Goal: Task Accomplishment & Management: Use online tool/utility

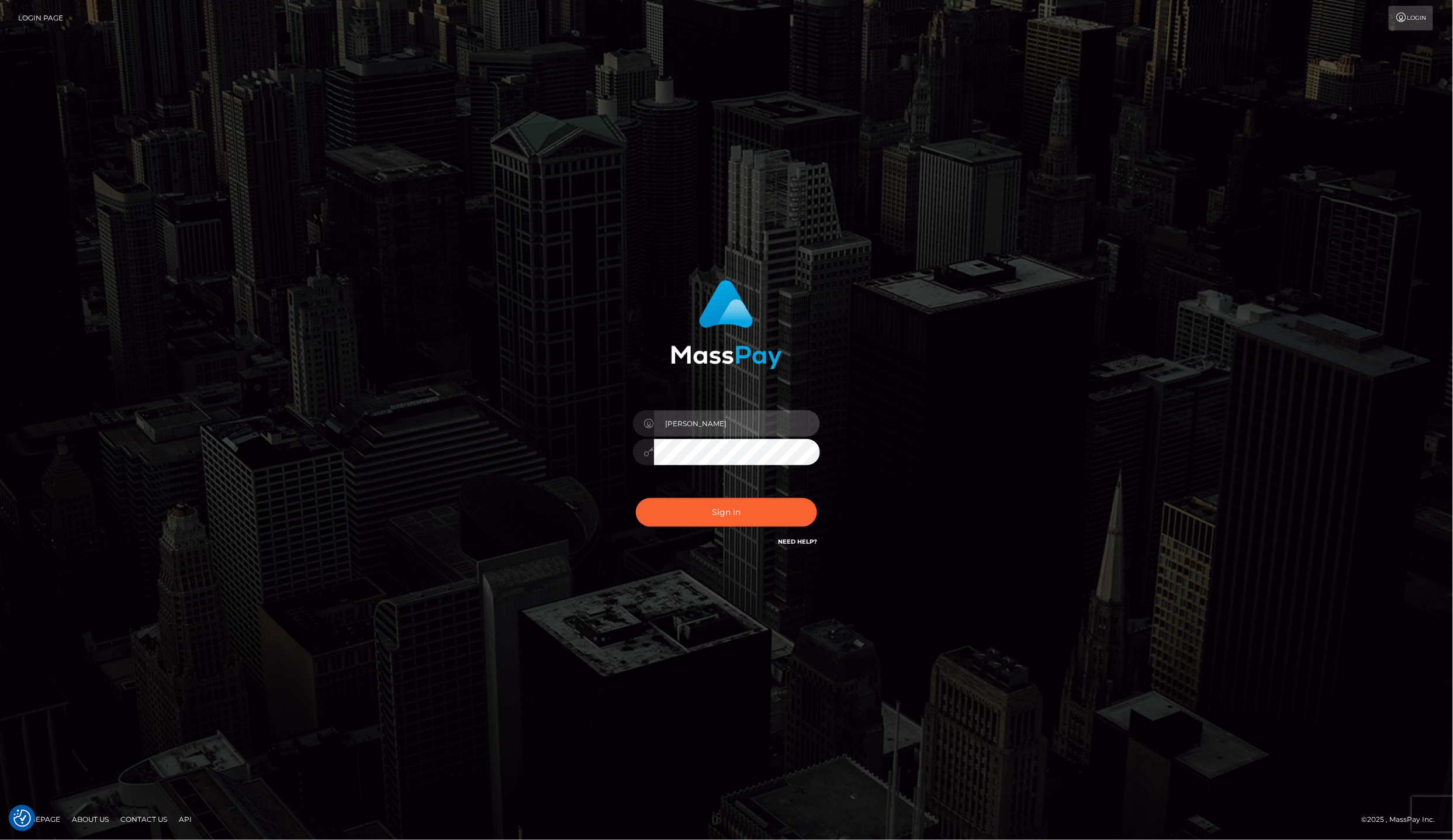
click at [737, 421] on input "Laila de Asis" at bounding box center [737, 424] width 166 height 26
type input "lailadeasis.scratch"
click at [719, 498] on button "Sign in" at bounding box center [726, 512] width 181 height 29
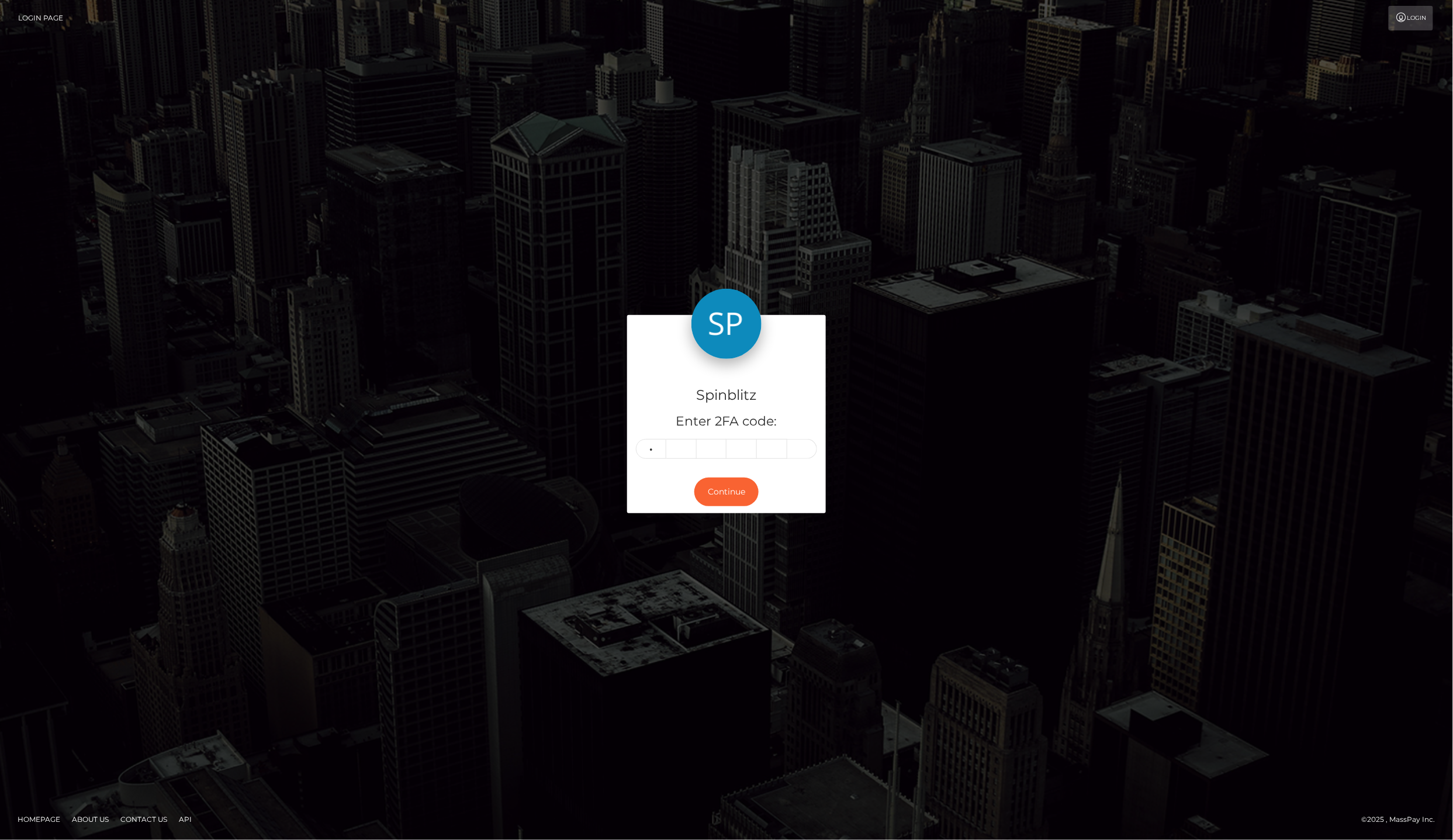
type input "4"
type input "2"
type input "9"
type input "5"
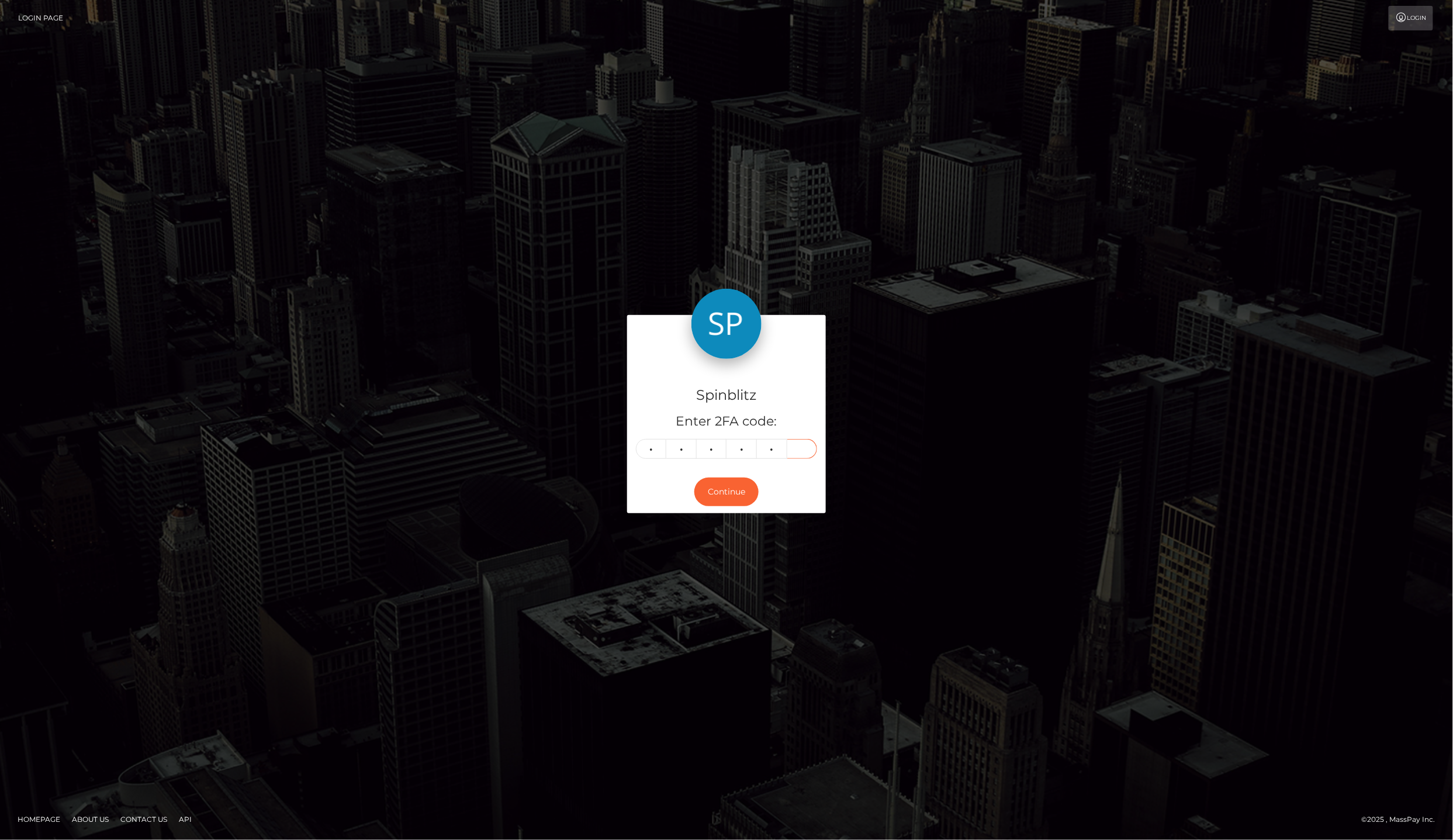
type input "6"
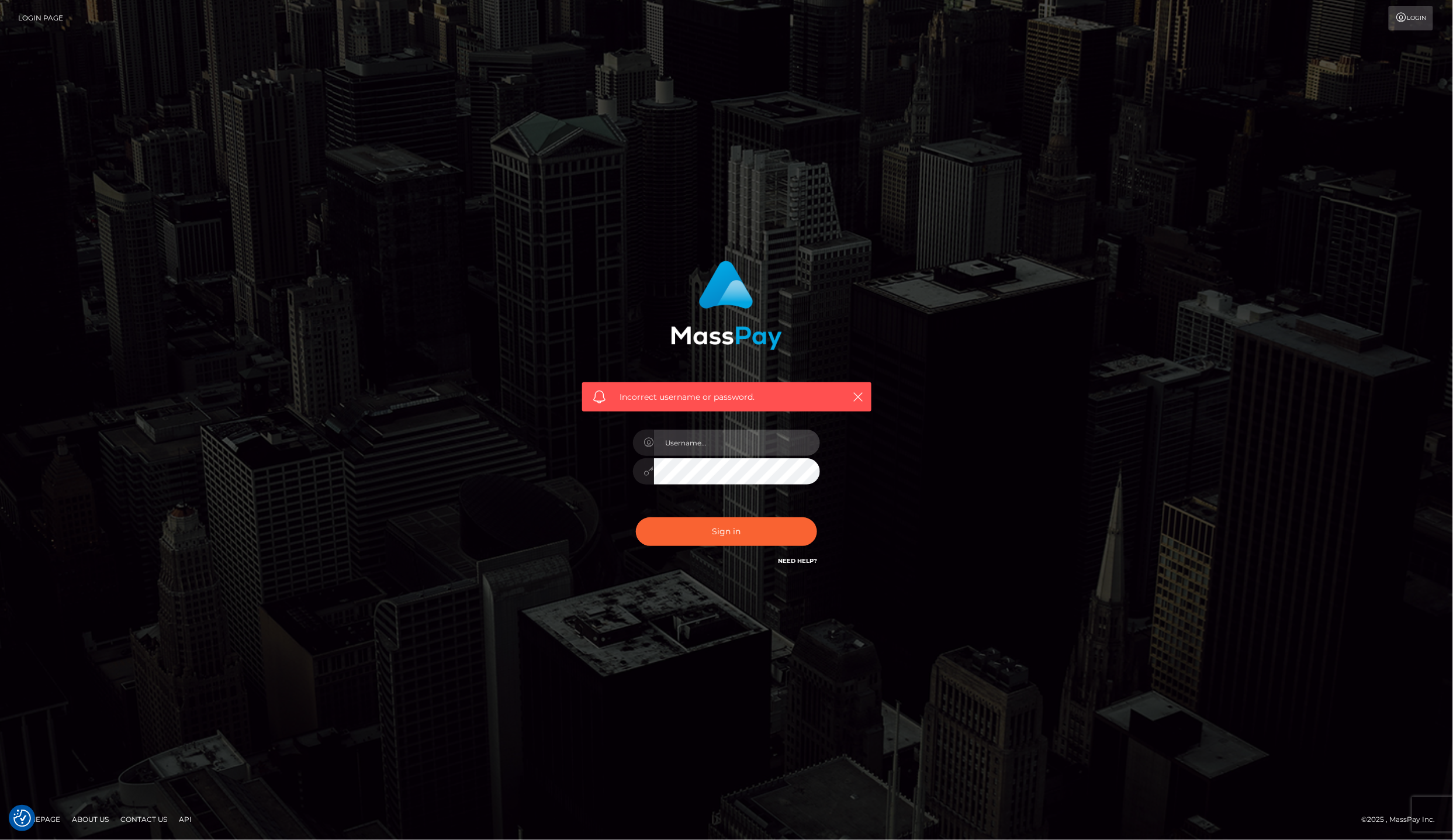
type input "lailadeasis.scratch"
click at [721, 454] on input "lailadeasis.scratch" at bounding box center [737, 443] width 166 height 26
click at [581, 511] on div "Incorrect username or password. lailadeasis.scratch" at bounding box center [727, 413] width 307 height 324
click at [699, 526] on button "Sign in" at bounding box center [726, 531] width 181 height 29
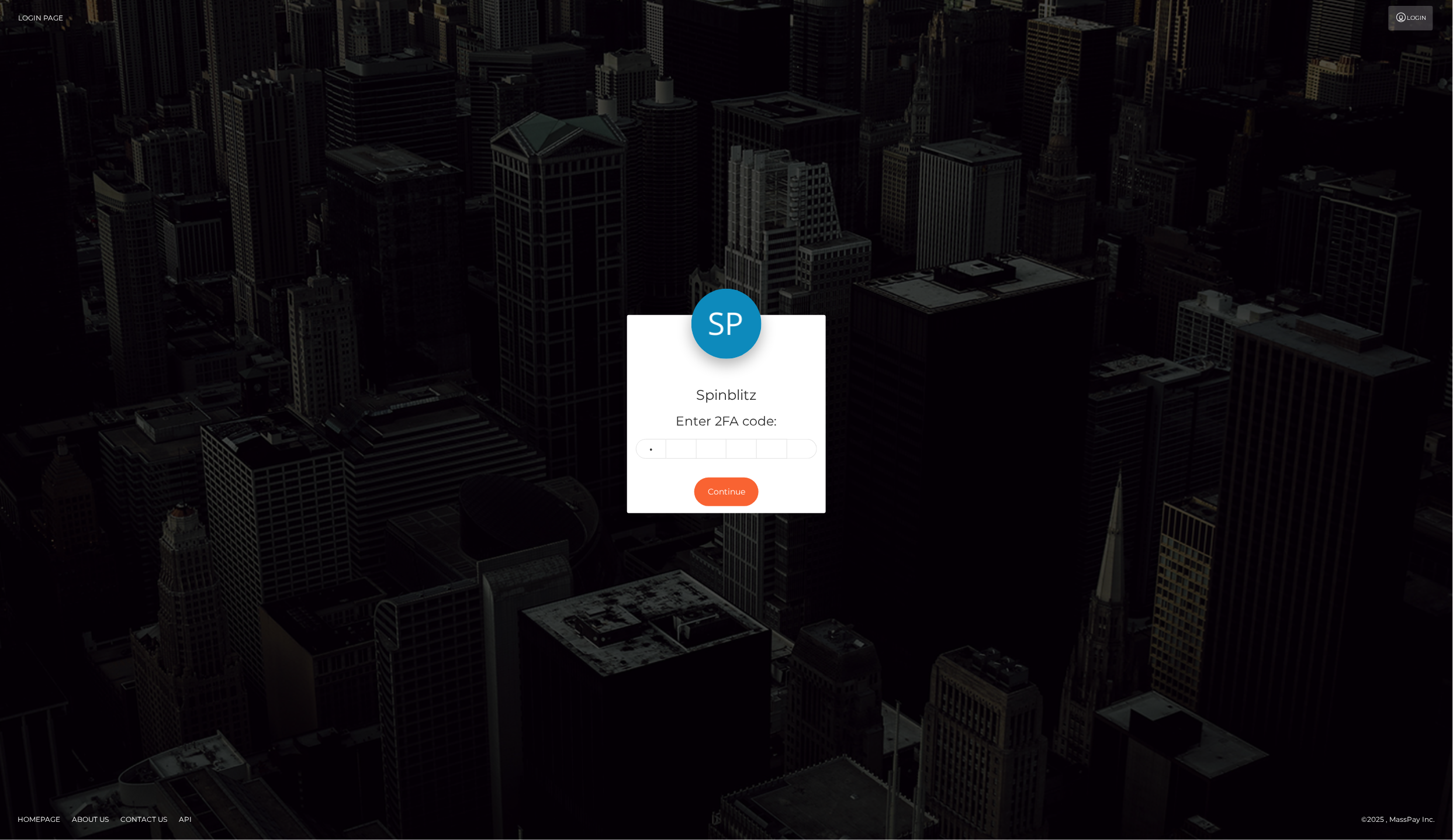
type input "4"
type input "2"
type input "8"
type input "5"
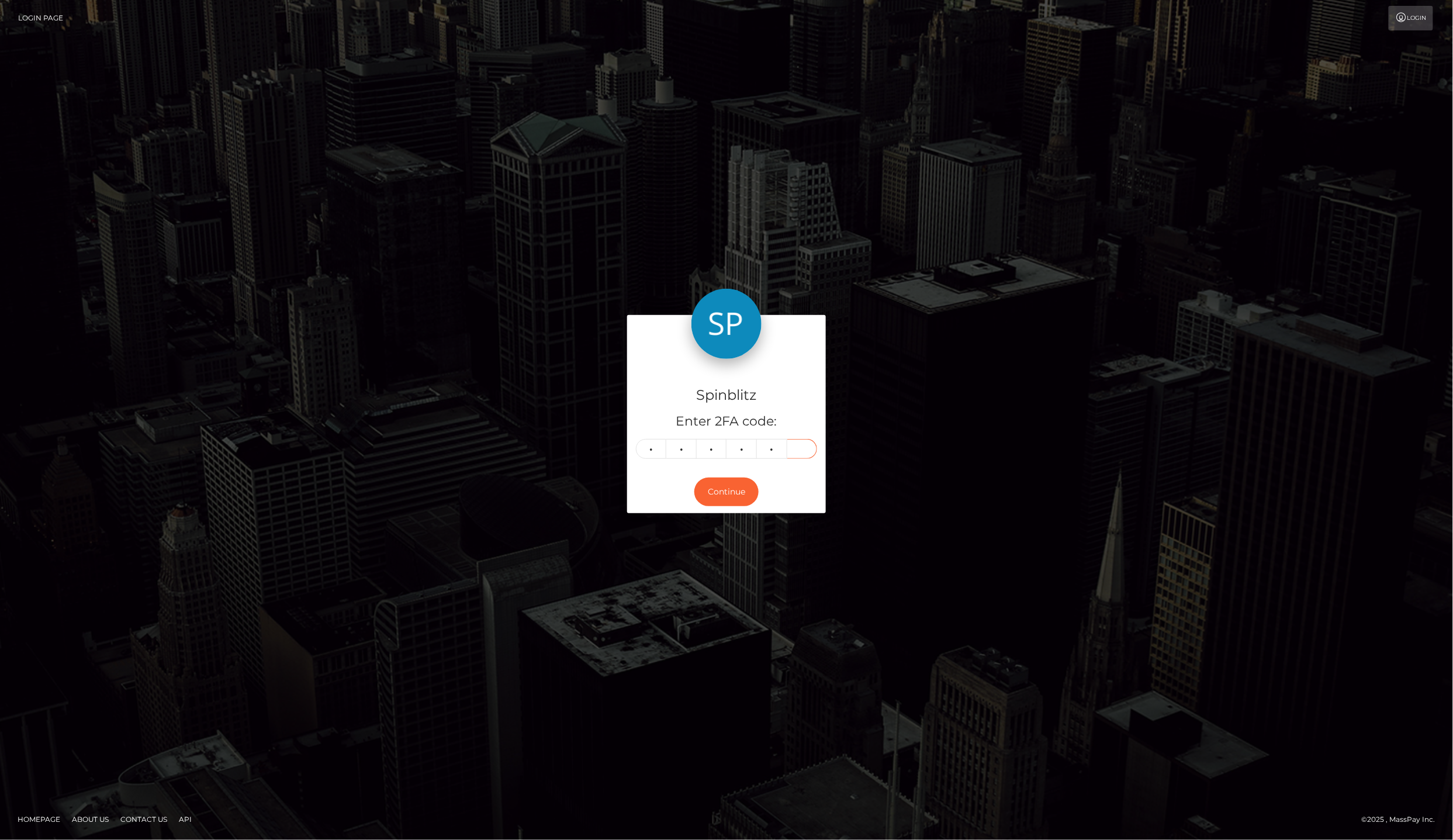
type input "6"
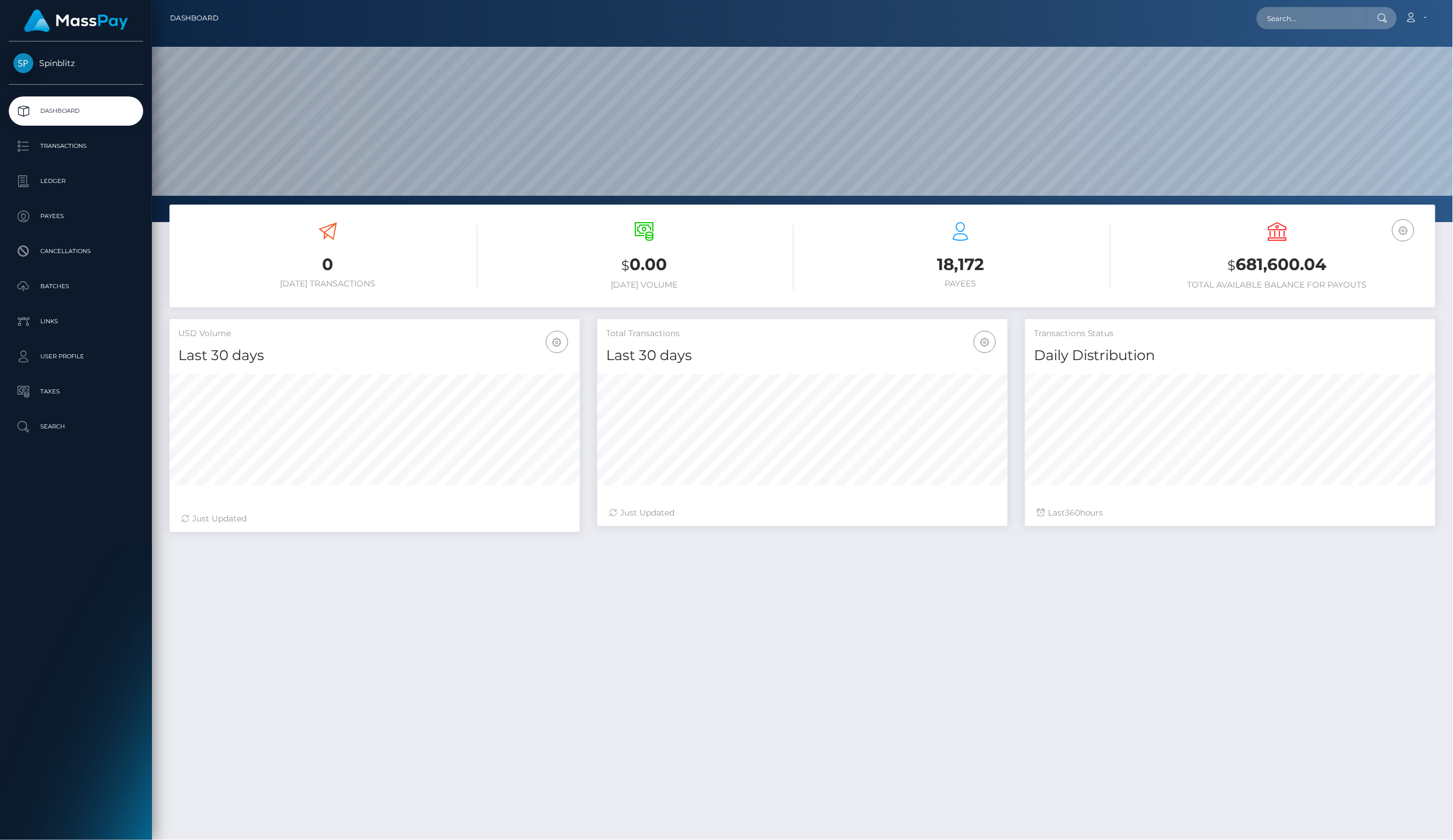
scroll to position [204, 410]
click at [98, 173] on p "Ledger" at bounding box center [75, 181] width 125 height 17
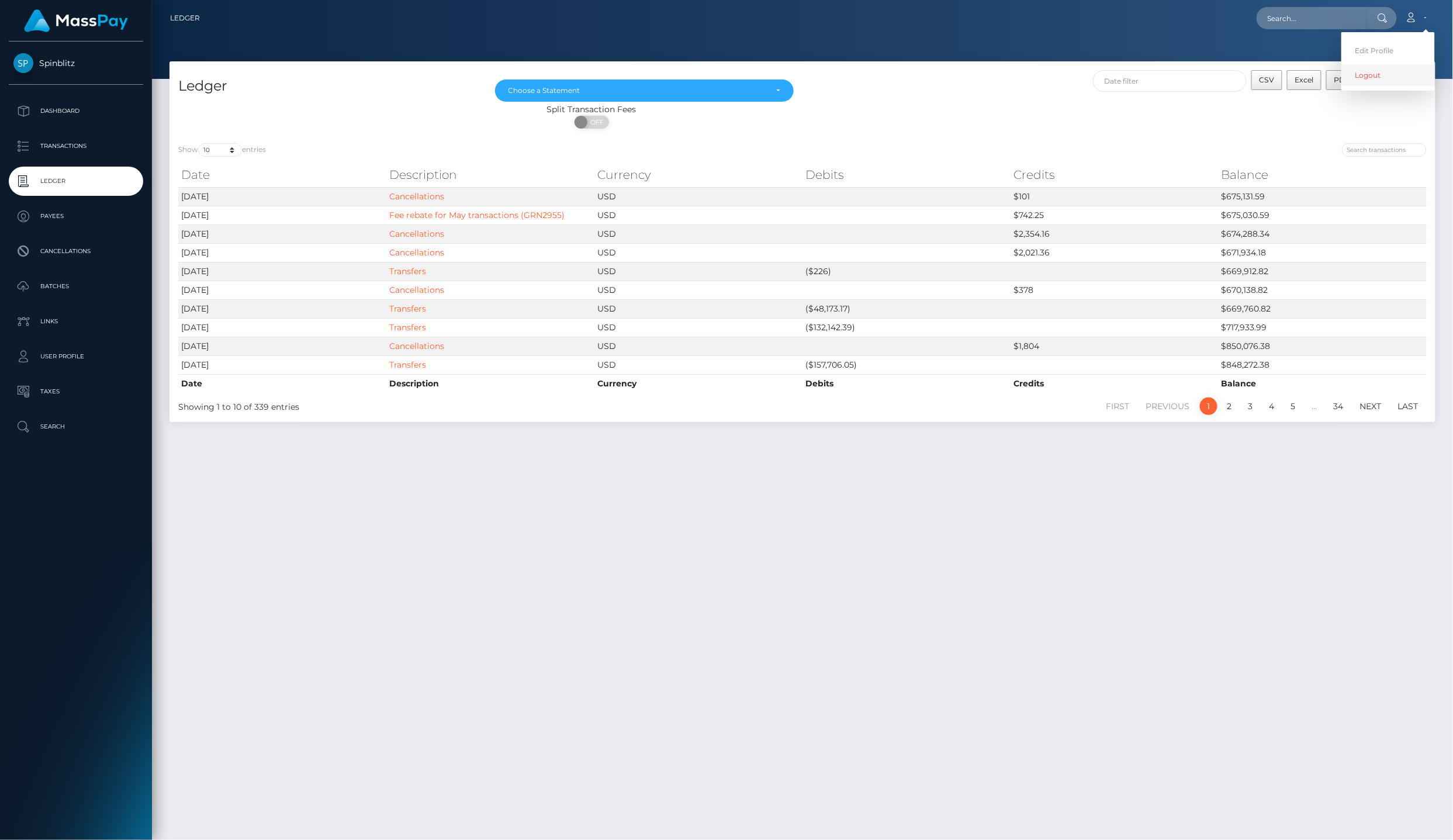
click at [1416, 64] on link "Logout" at bounding box center [1388, 75] width 93 height 22
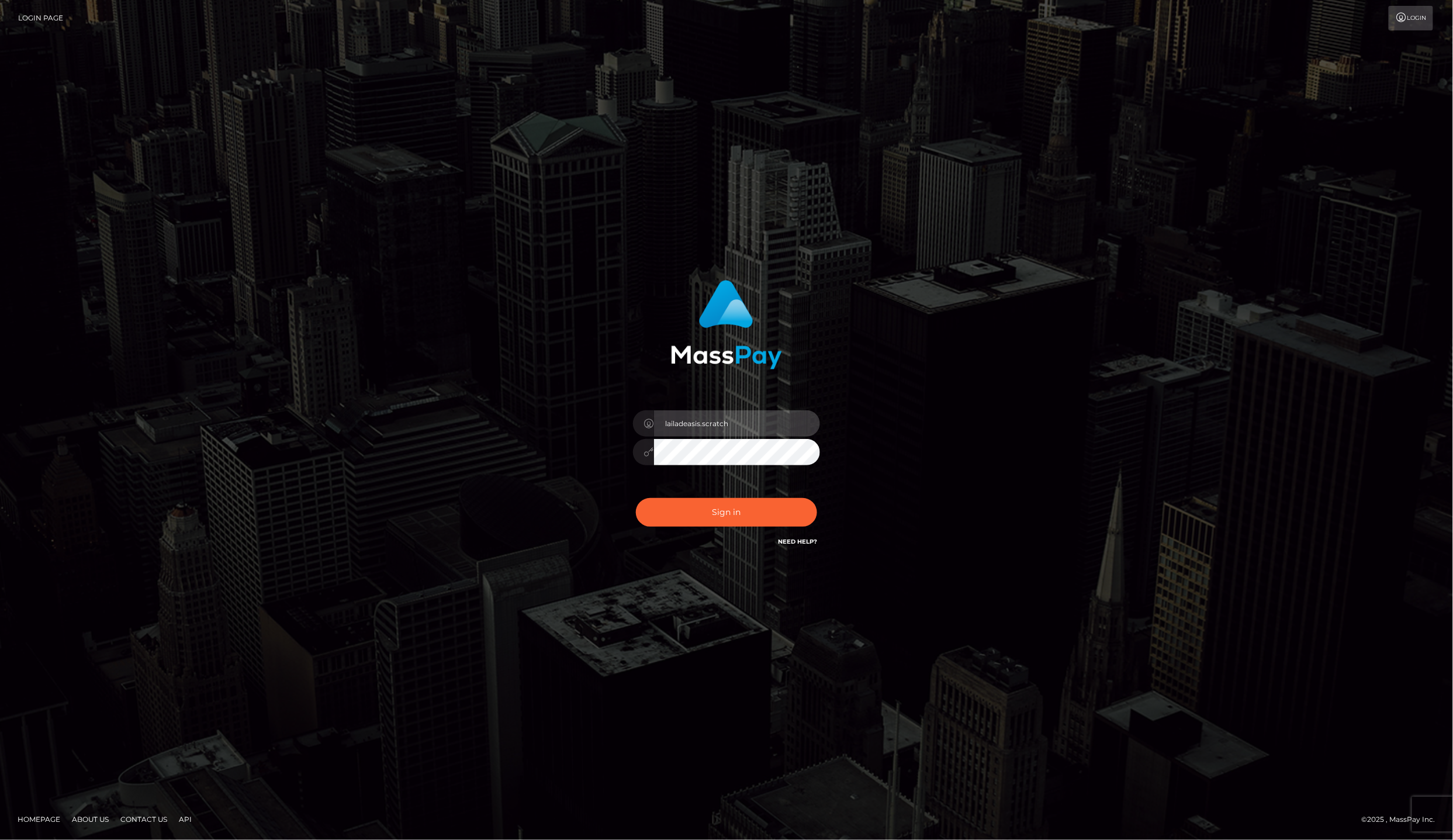
click at [733, 437] on input "lailadeasis.scratch" at bounding box center [737, 424] width 166 height 26
type input "lailadeasis.hello"
click at [768, 524] on button "Sign in" at bounding box center [726, 512] width 181 height 29
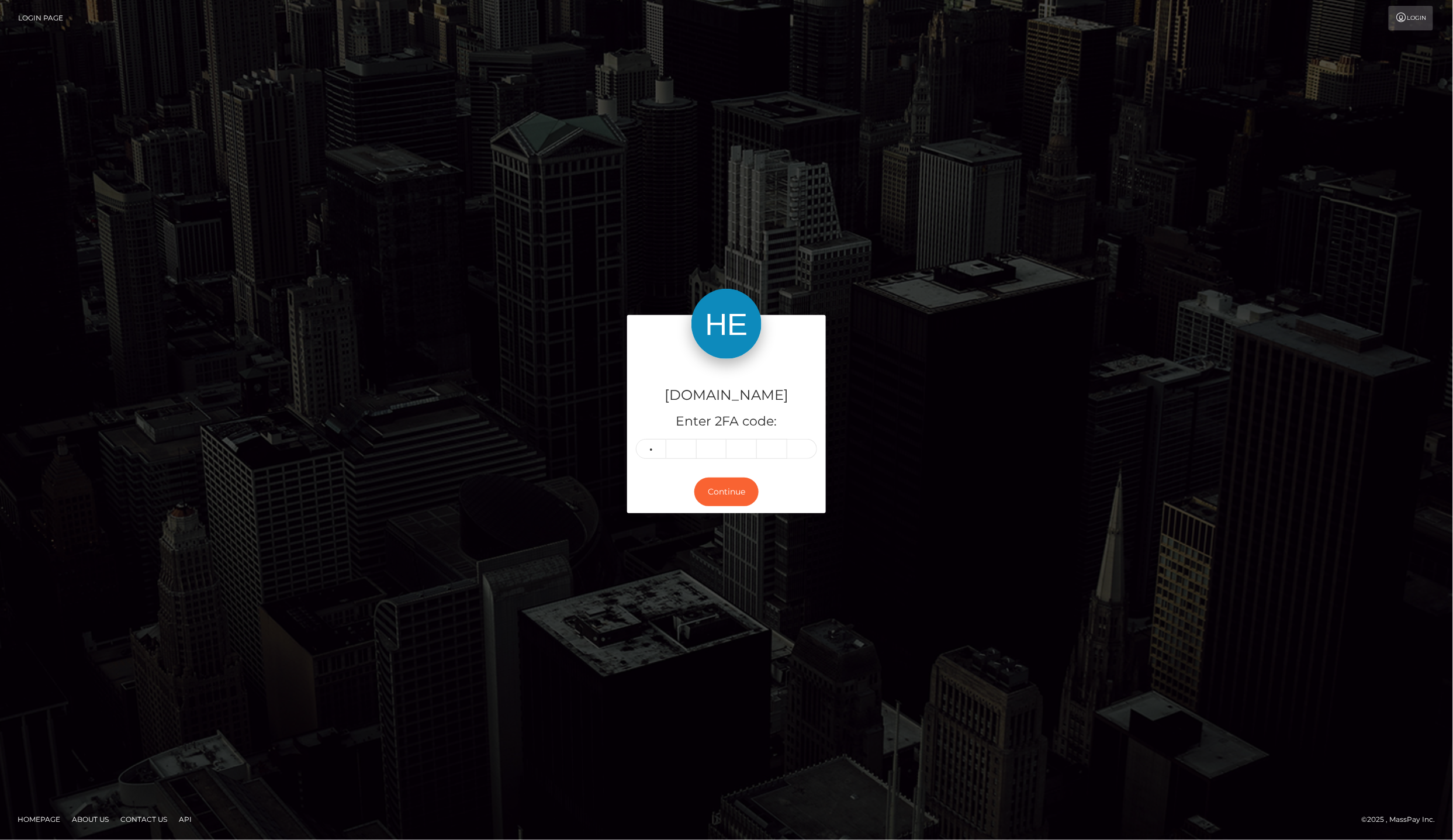
type input "1"
type input "2"
type input "8"
type input "0"
type input "6"
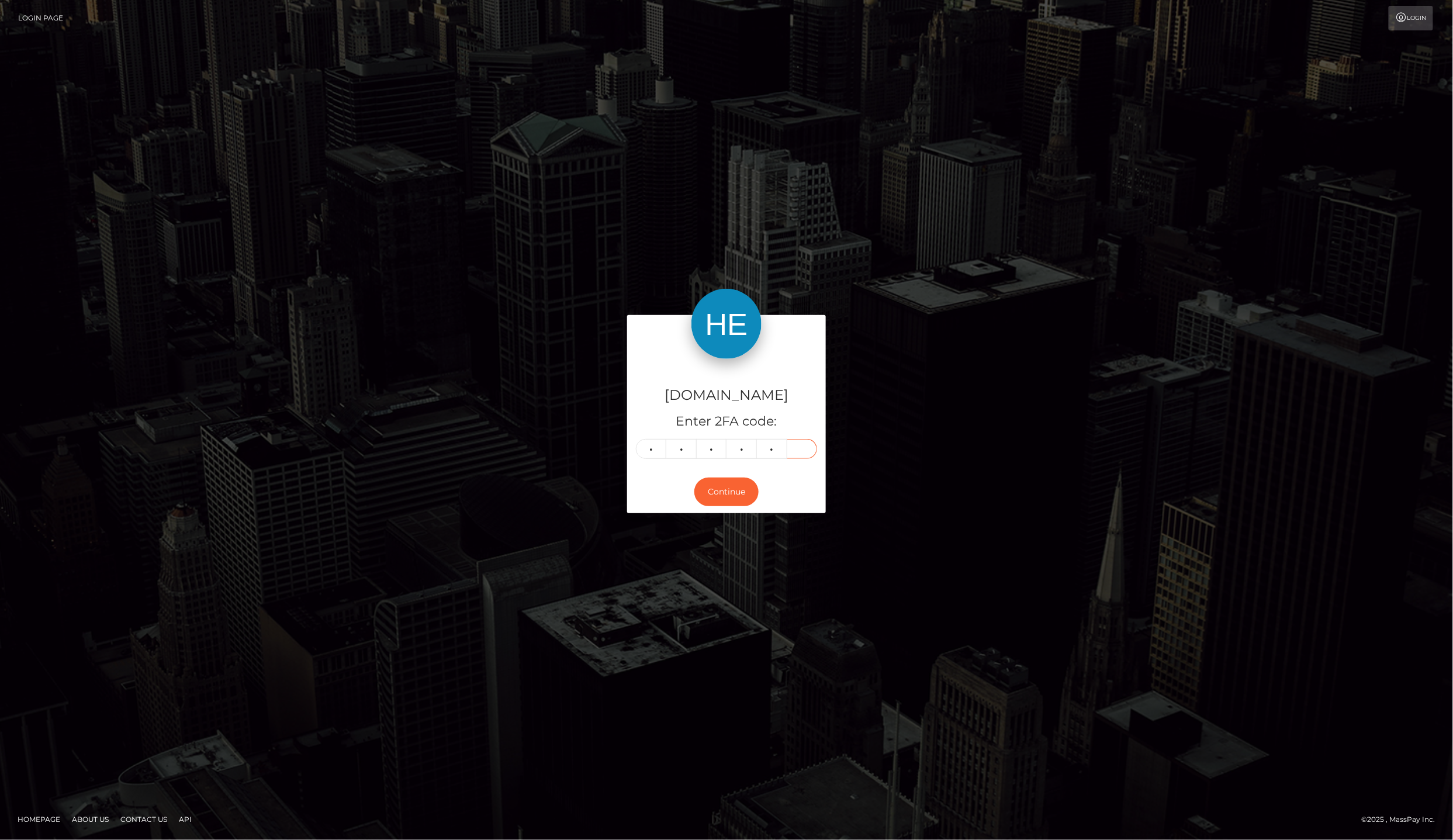
type input "7"
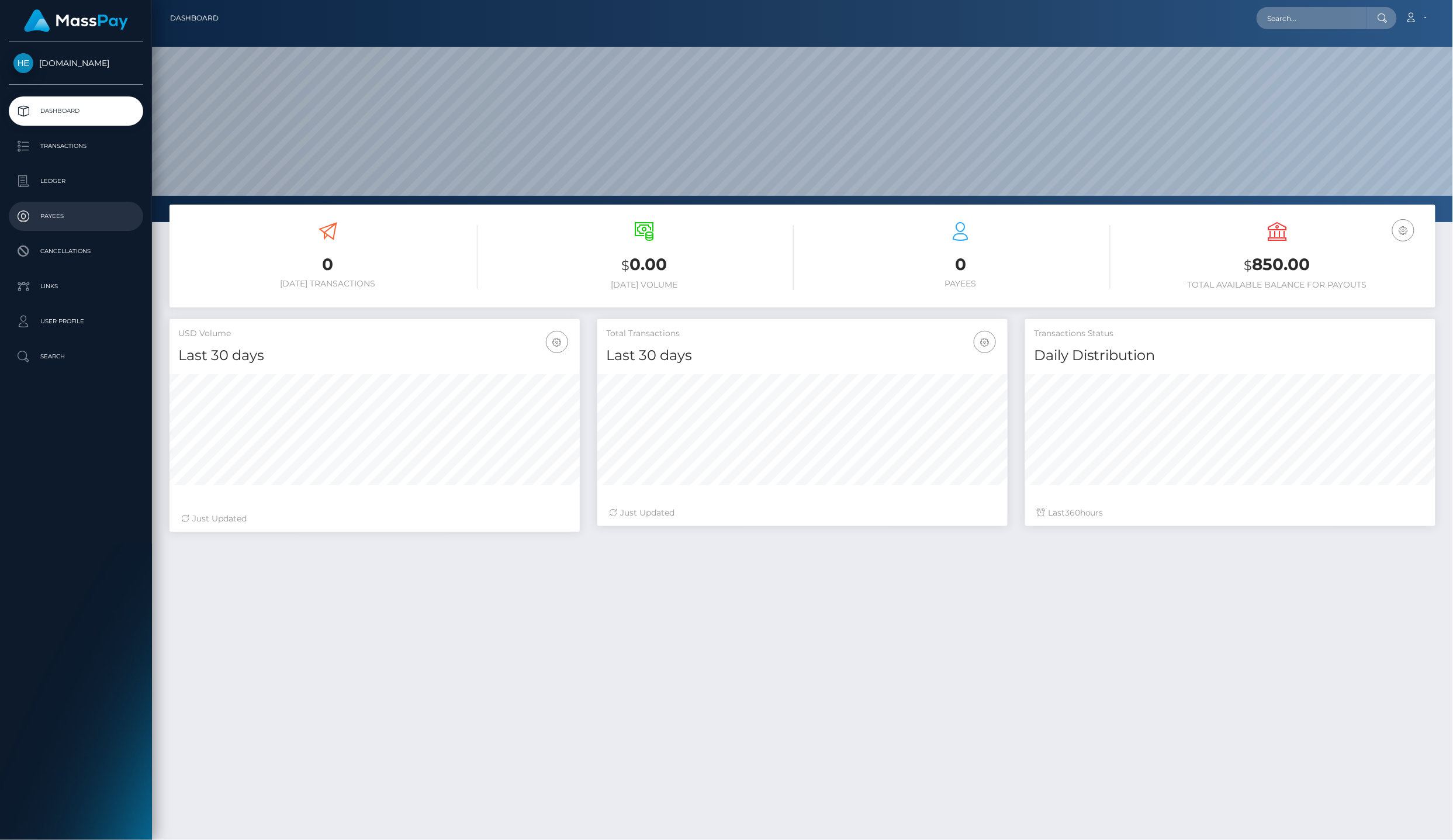
scroll to position [204, 410]
click at [96, 176] on p "Ledger" at bounding box center [75, 181] width 125 height 17
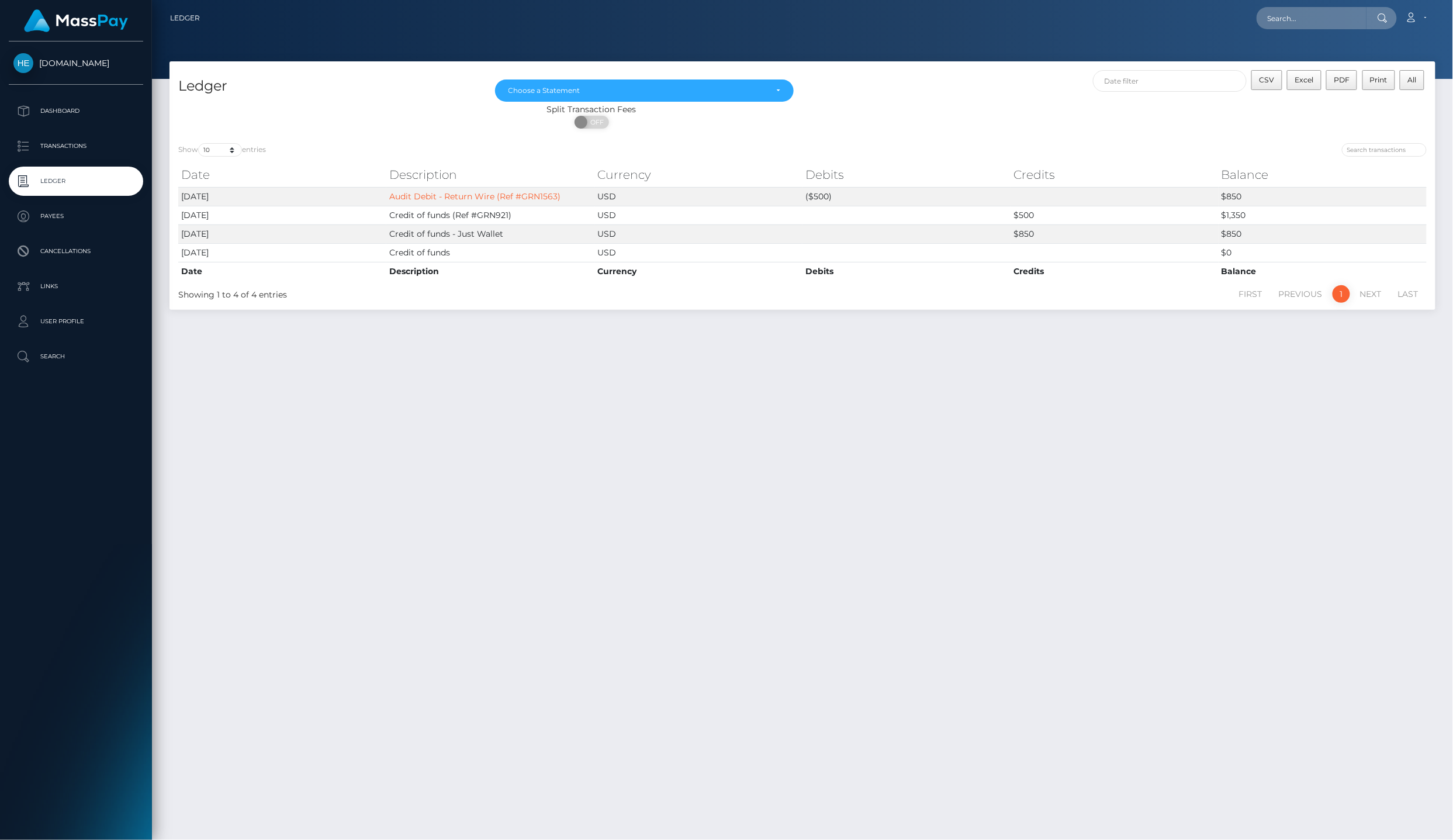
click at [1438, 16] on div "Ledger Loading... Loading... Account" at bounding box center [802, 18] width 1282 height 25
click at [1424, 16] on link "Account" at bounding box center [1416, 18] width 35 height 25
click at [1408, 64] on link "Logout" at bounding box center [1388, 75] width 93 height 22
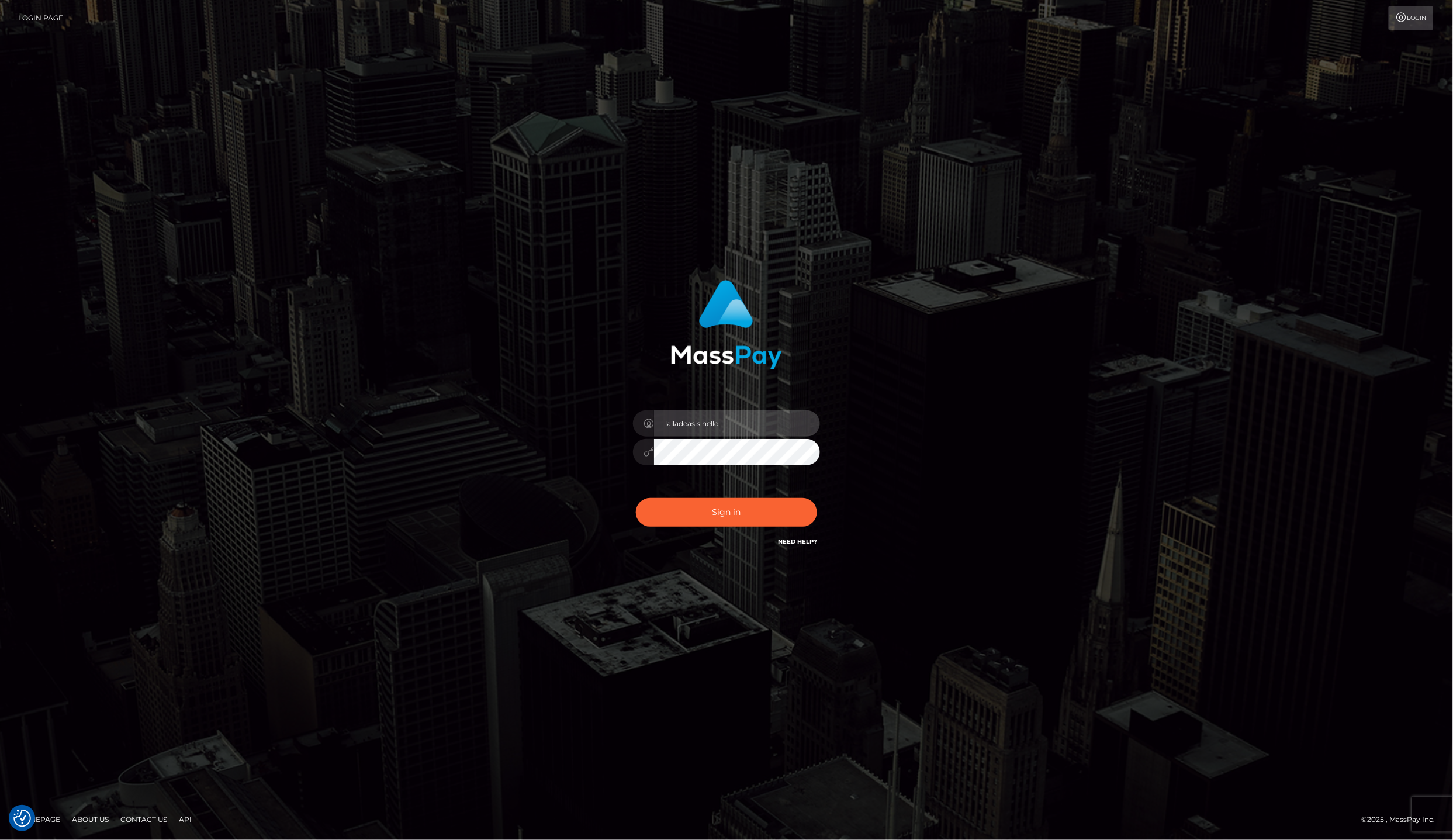
click at [734, 434] on input "lailadeasis.hello" at bounding box center [737, 424] width 166 height 26
type input "lailadeasis.vip"
click at [735, 518] on button "Sign in" at bounding box center [726, 512] width 181 height 29
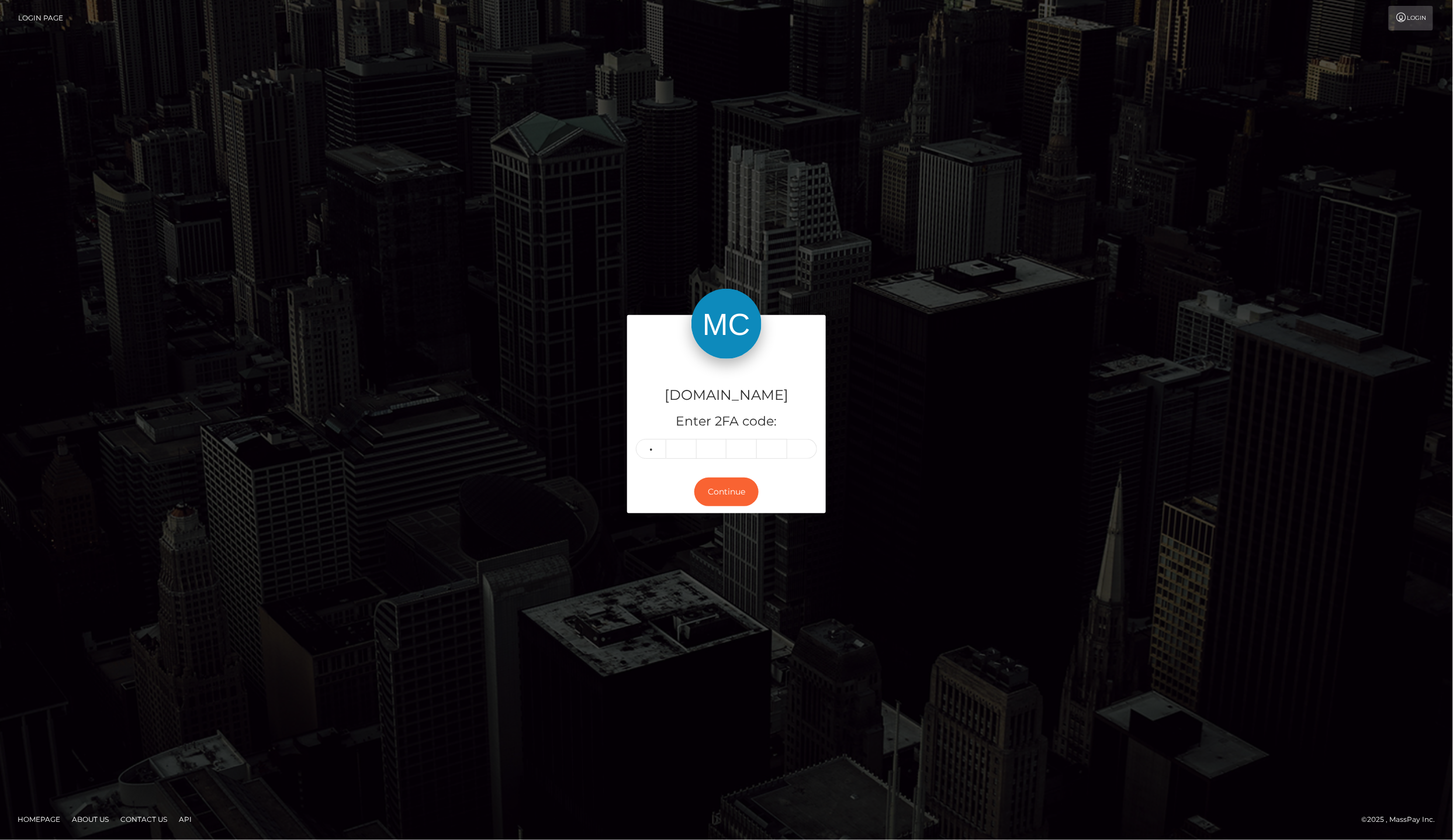
type input "2"
type input "4"
type input "0"
type input "5"
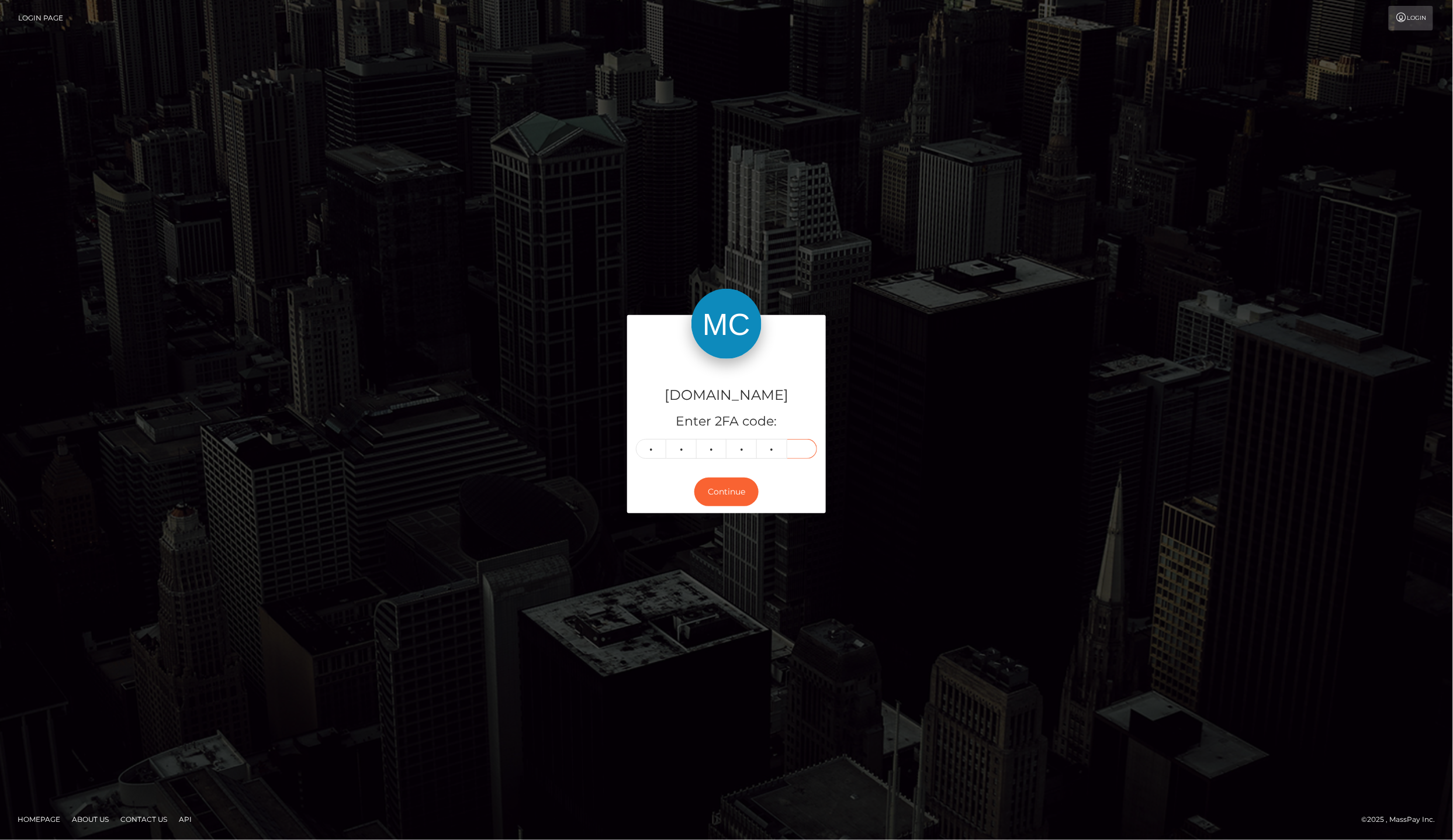
type input "2"
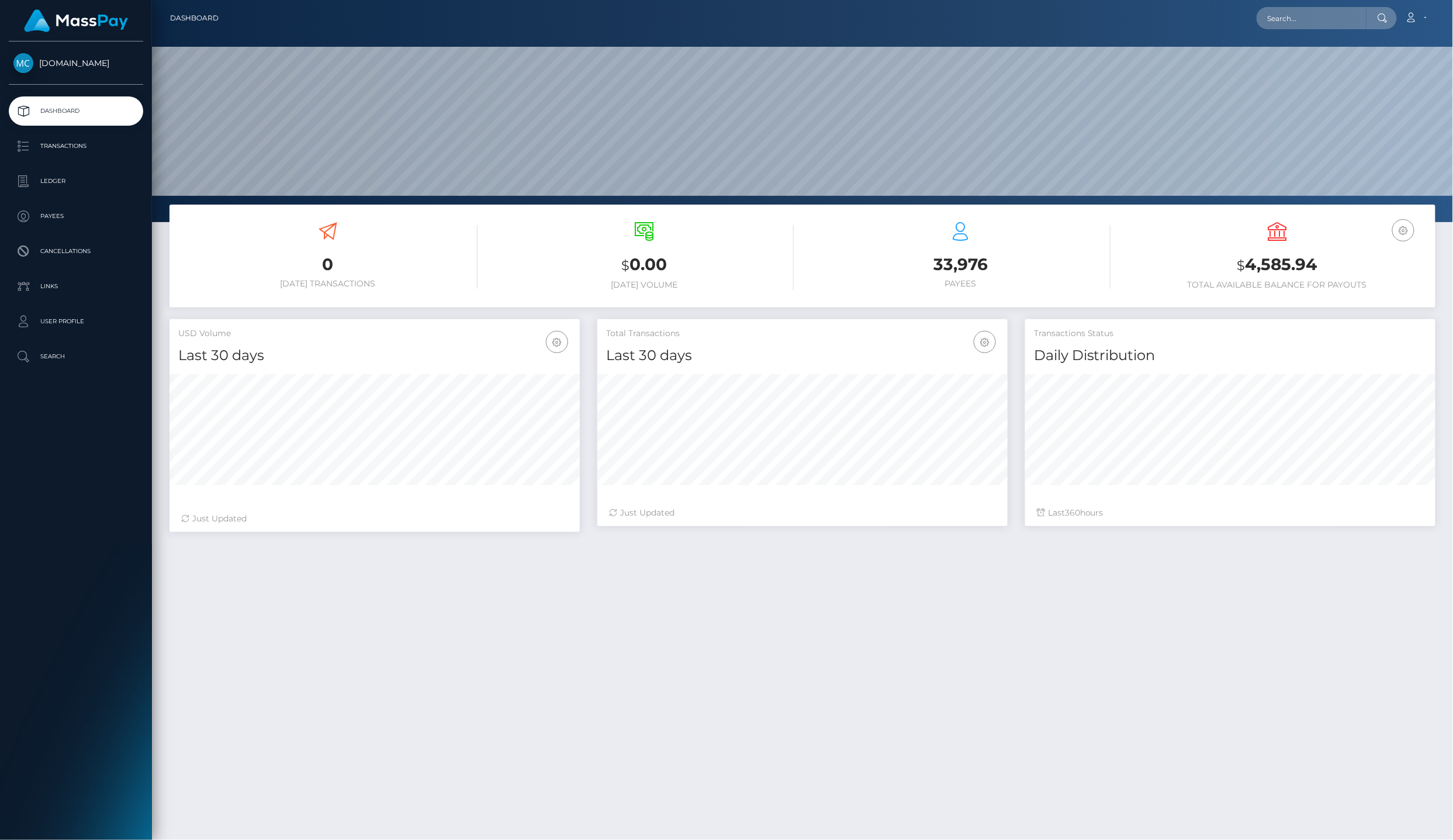
scroll to position [204, 410]
click at [61, 183] on link "Ledger" at bounding box center [76, 181] width 134 height 29
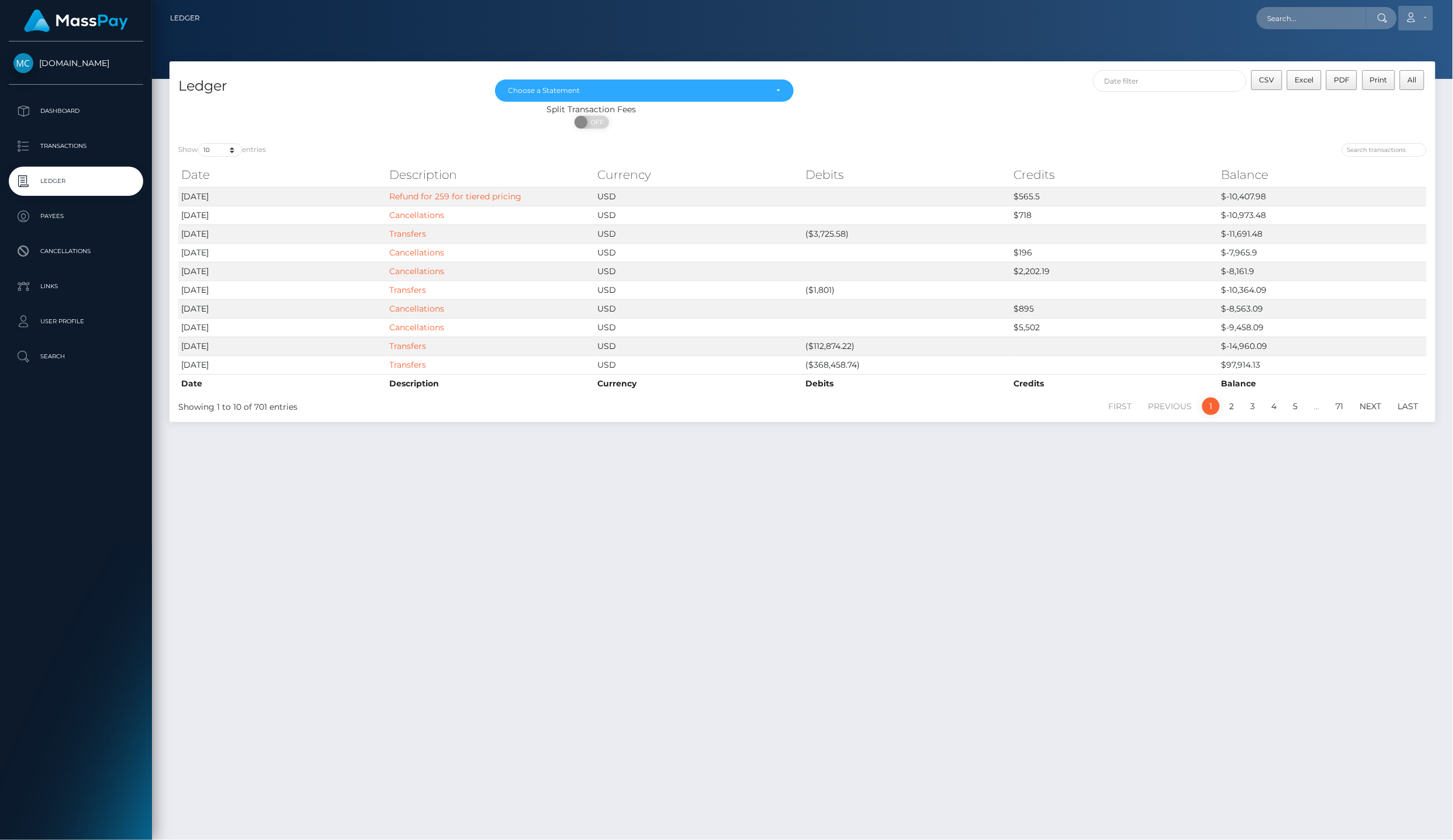
click at [1431, 12] on link "Account" at bounding box center [1416, 18] width 35 height 25
click at [1406, 67] on link "Logout" at bounding box center [1388, 75] width 93 height 22
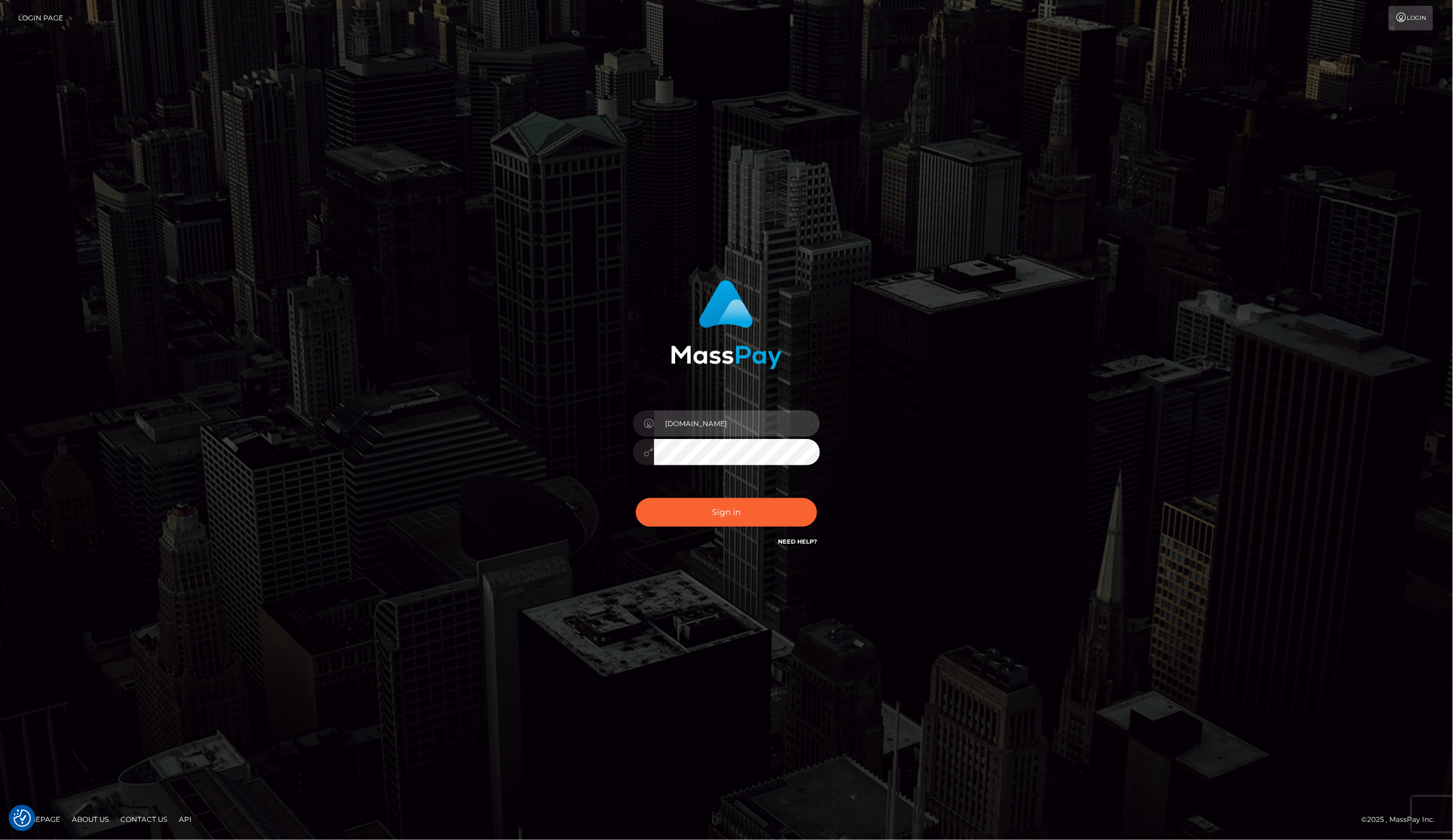
click at [745, 424] on input "lailadeasis.vip" at bounding box center [737, 424] width 166 height 26
drag, startPoint x: 1358, startPoint y: 456, endPoint x: 1343, endPoint y: 454, distance: 15.1
click at [1358, 456] on div "lailadeasis.vip" at bounding box center [726, 419] width 1453 height 473
click at [736, 425] on input "lailadeasis.vip" at bounding box center [737, 424] width 166 height 26
type input "Laila de Asis"
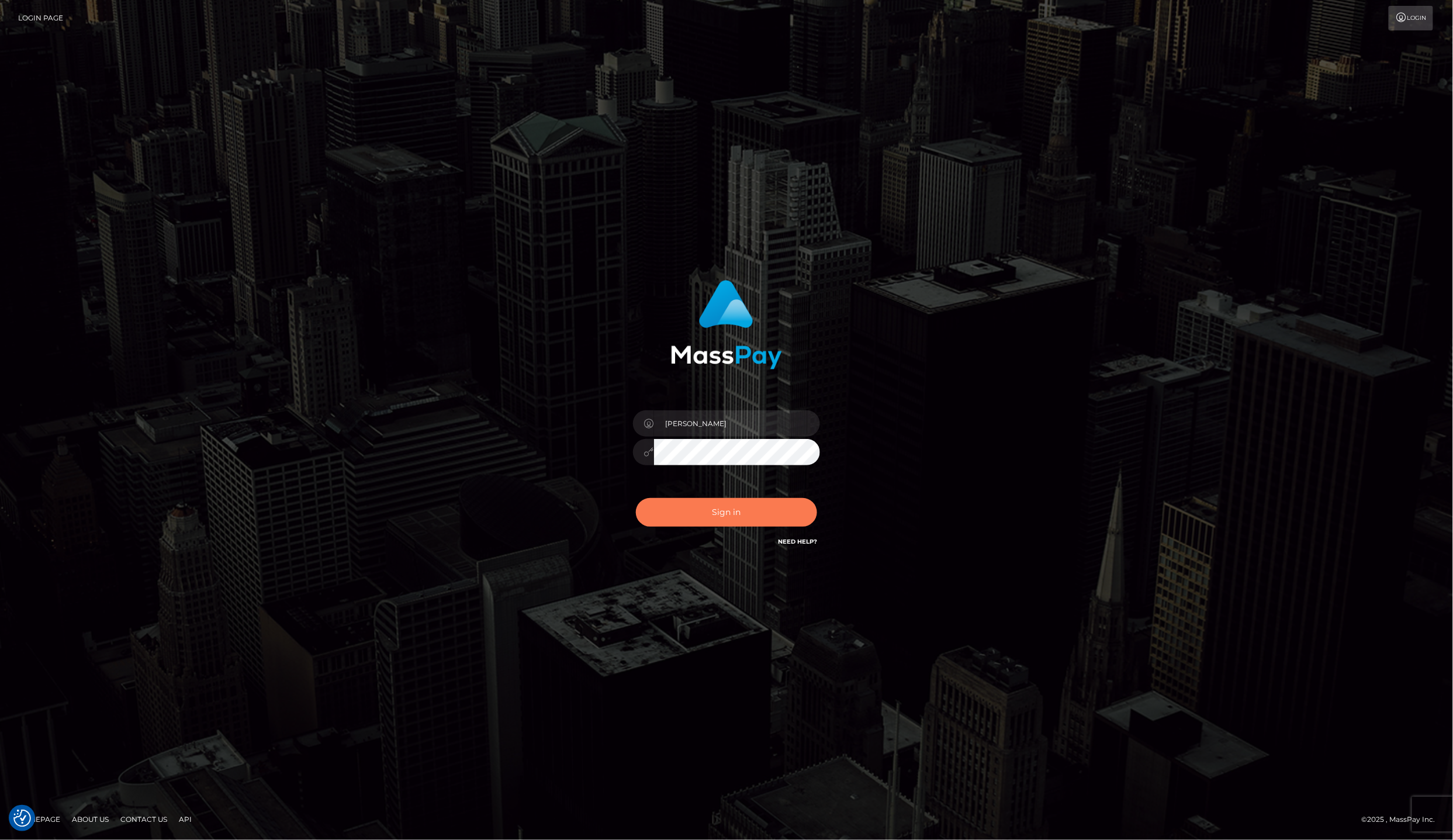
click at [729, 519] on button "Sign in" at bounding box center [726, 512] width 181 height 29
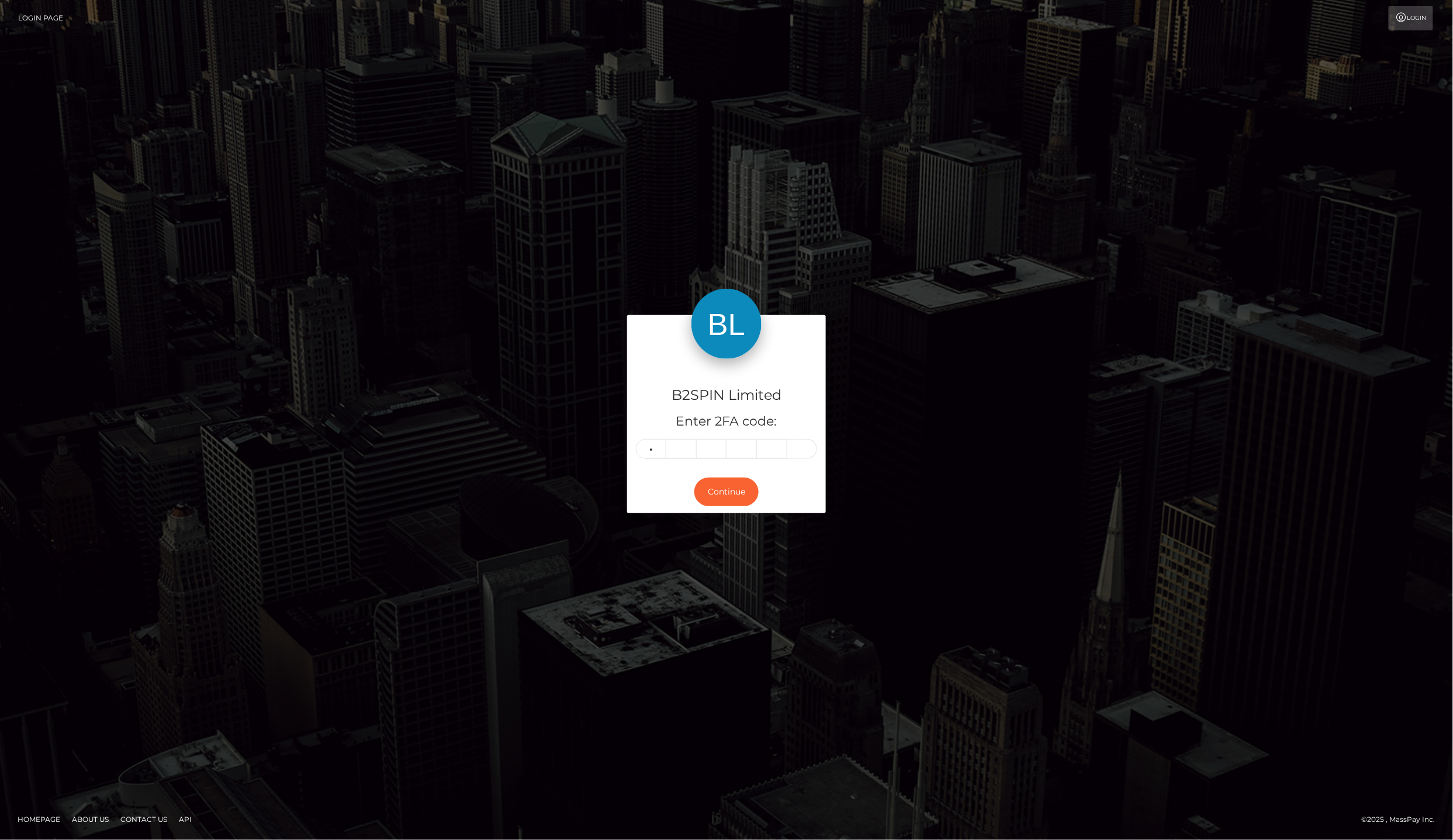
type input "9"
type input "3"
type input "4"
type input "3"
type input "1"
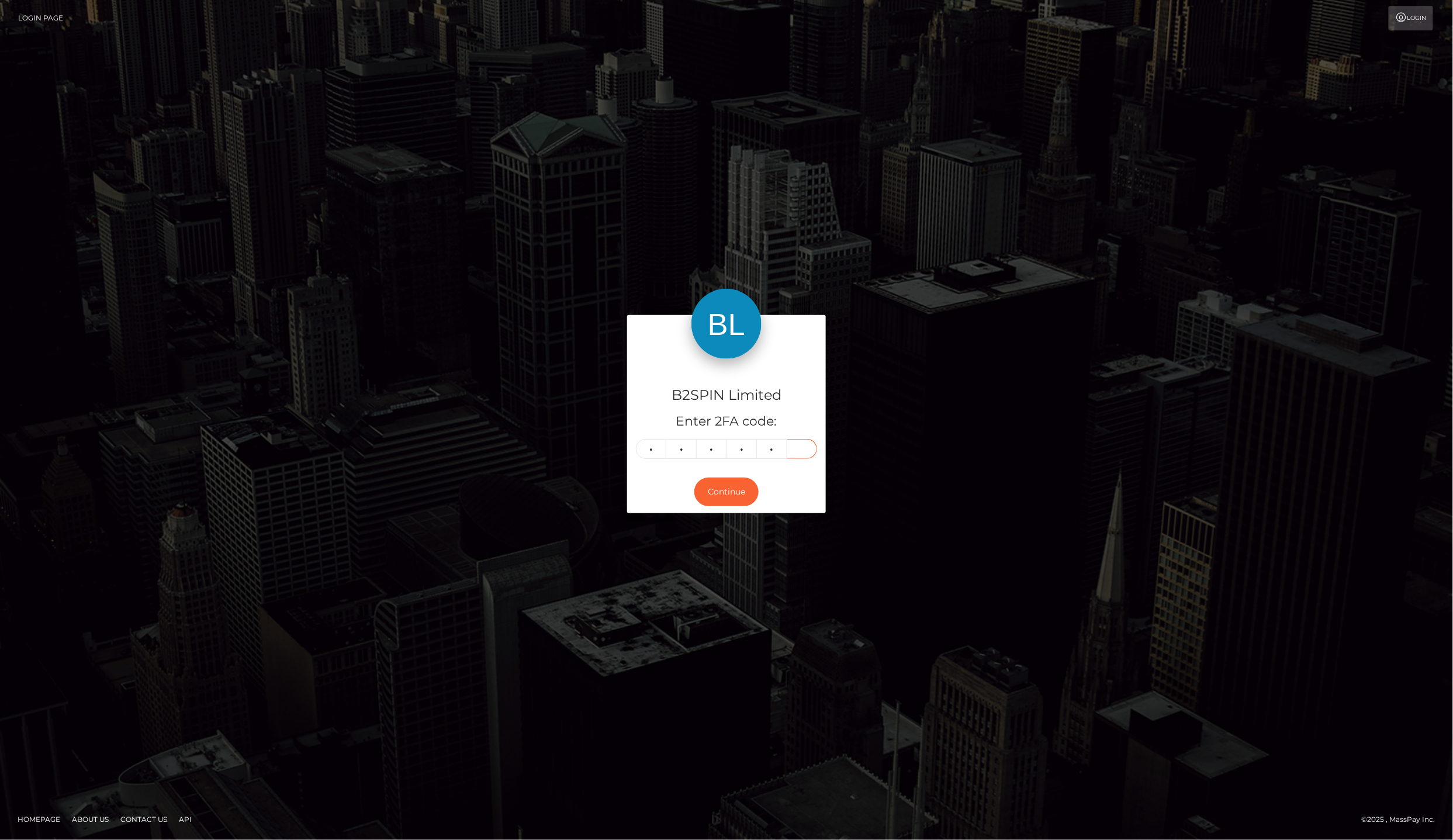
type input "2"
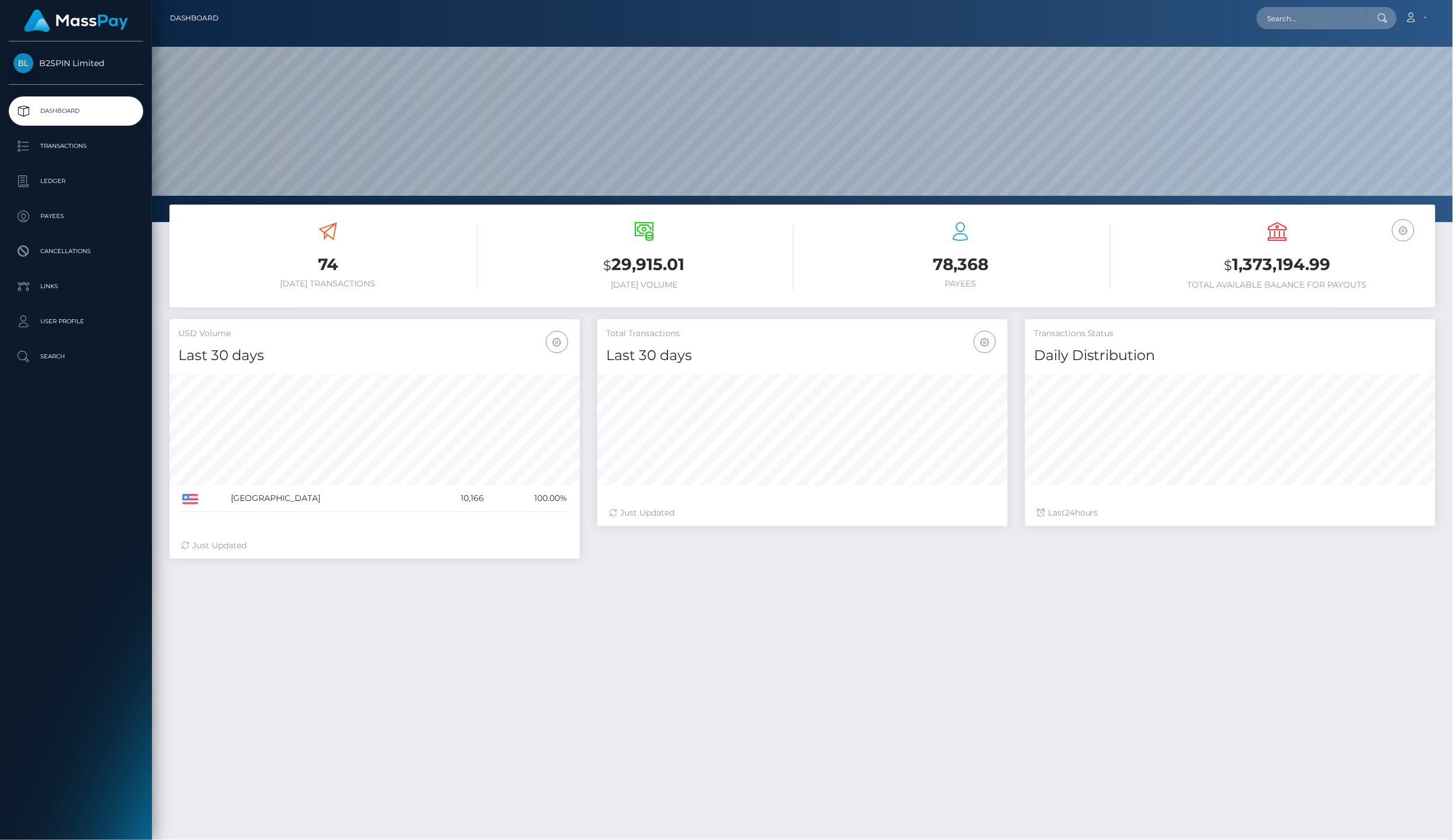
scroll to position [204, 410]
click at [92, 173] on p "Ledger" at bounding box center [75, 181] width 125 height 17
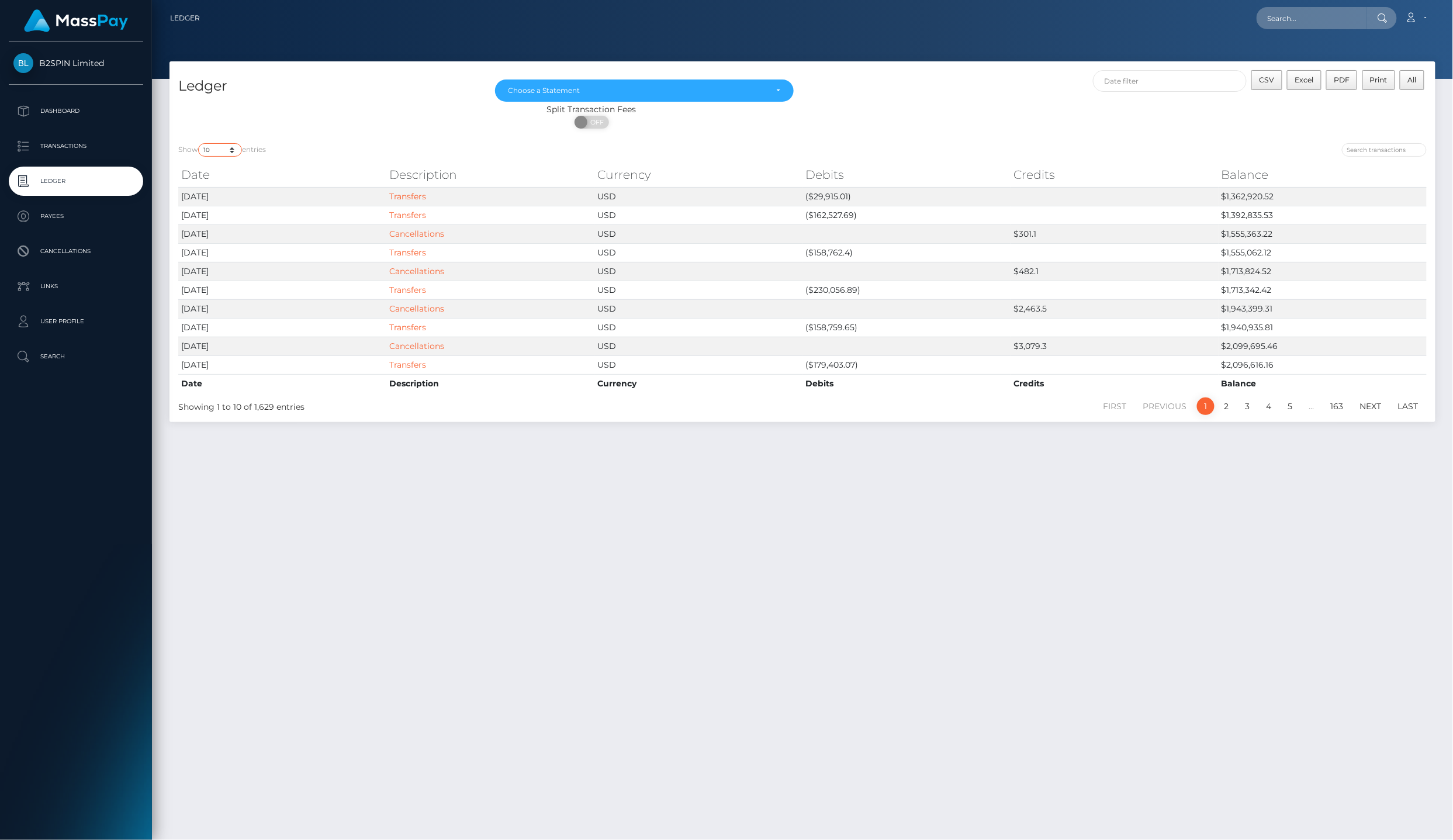
click at [218, 143] on select "10 25 50 100 250" at bounding box center [220, 150] width 44 height 13
select select "25"
click at [200, 143] on select "10 25 50 100 250" at bounding box center [220, 150] width 44 height 13
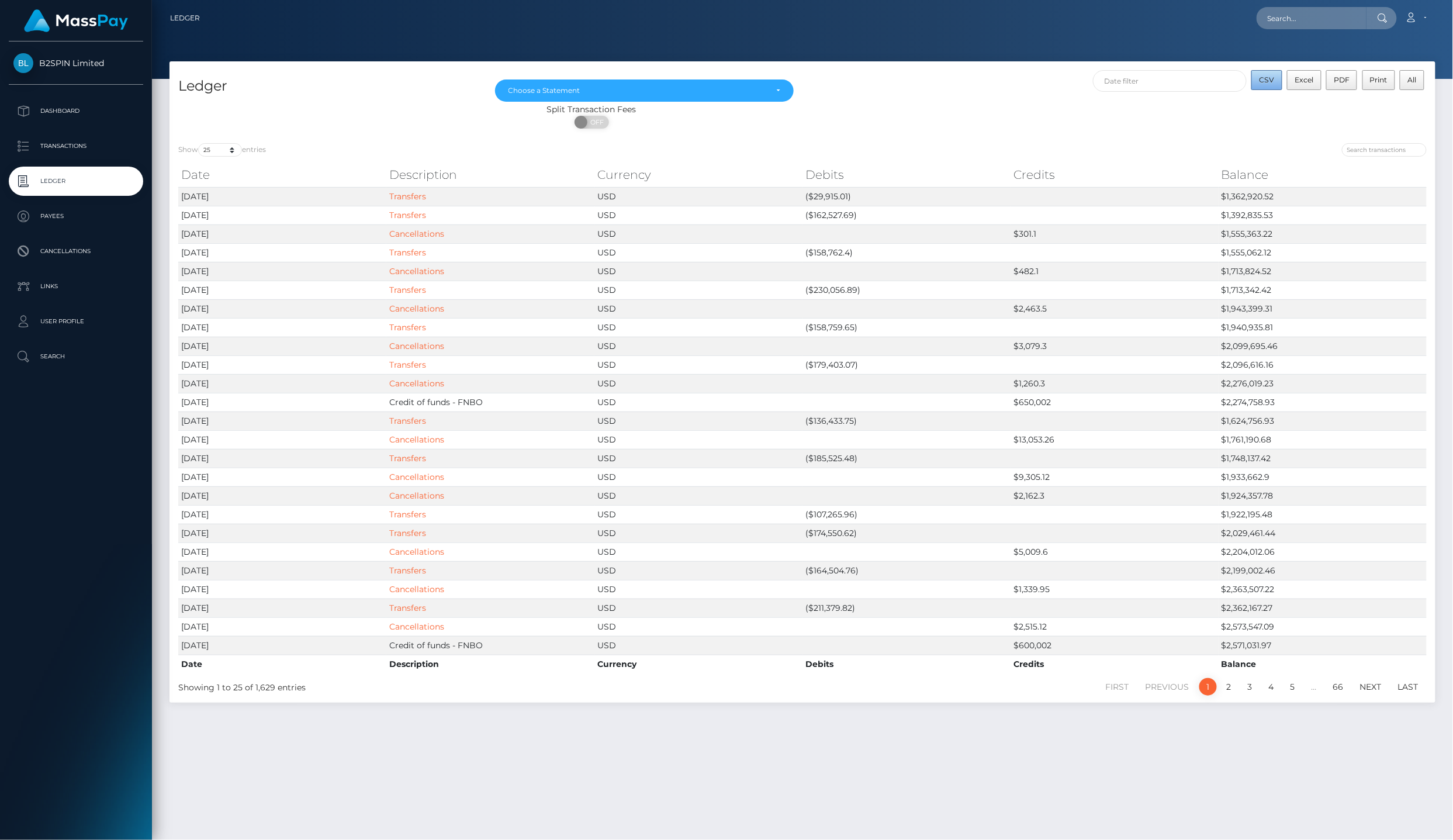
click at [1273, 76] on span "CSV" at bounding box center [1267, 80] width 15 height 9
click at [557, 80] on div "Choose a Statement" at bounding box center [644, 90] width 299 height 22
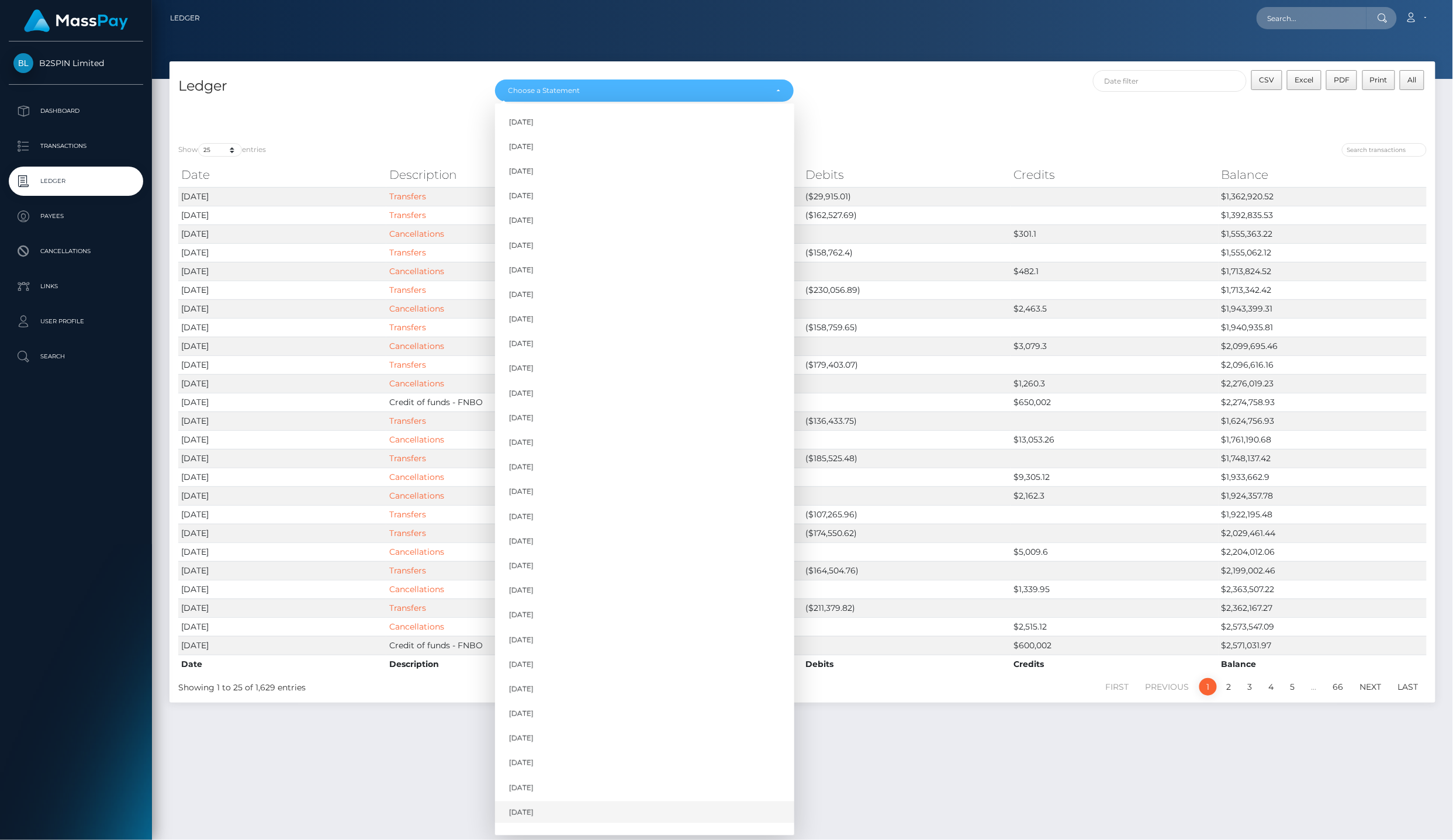
click at [606, 801] on link "Aug 2025" at bounding box center [644, 812] width 299 height 22
select select "Aug 2025"
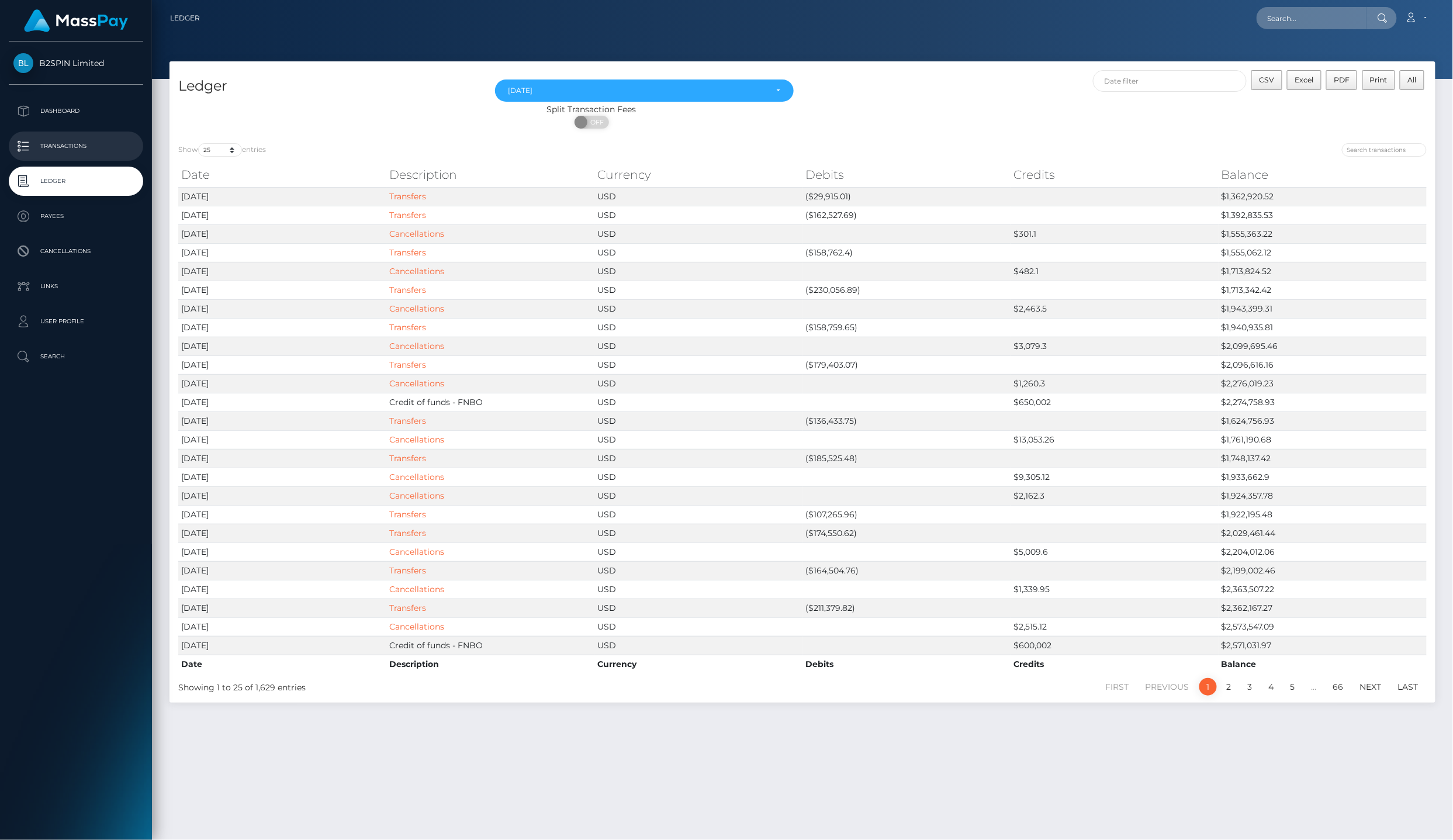
click at [93, 140] on p "Transactions" at bounding box center [75, 146] width 125 height 17
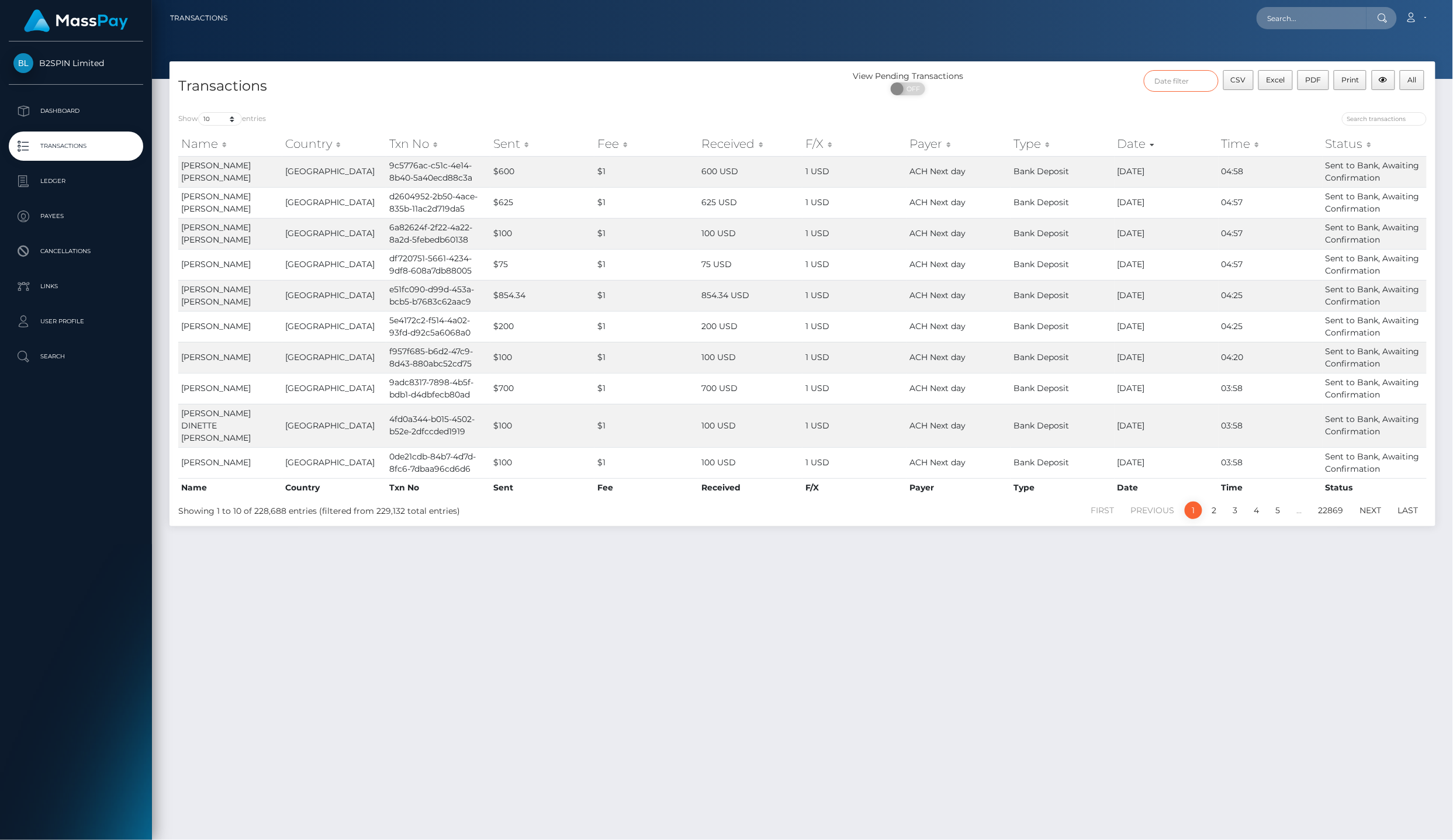
click at [1164, 75] on input "text" at bounding box center [1181, 81] width 75 height 22
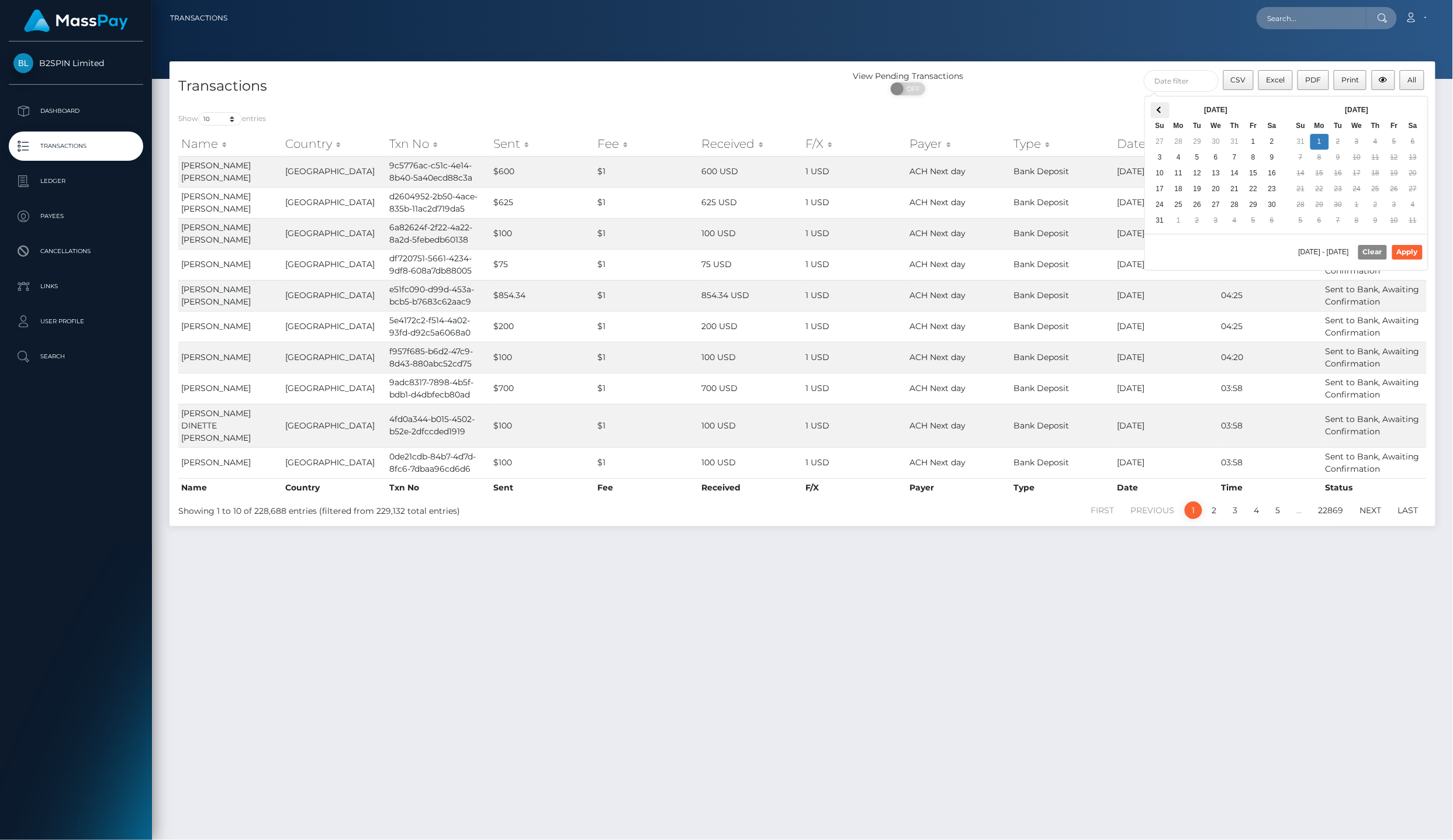
click at [1162, 113] on th at bounding box center [1160, 110] width 19 height 16
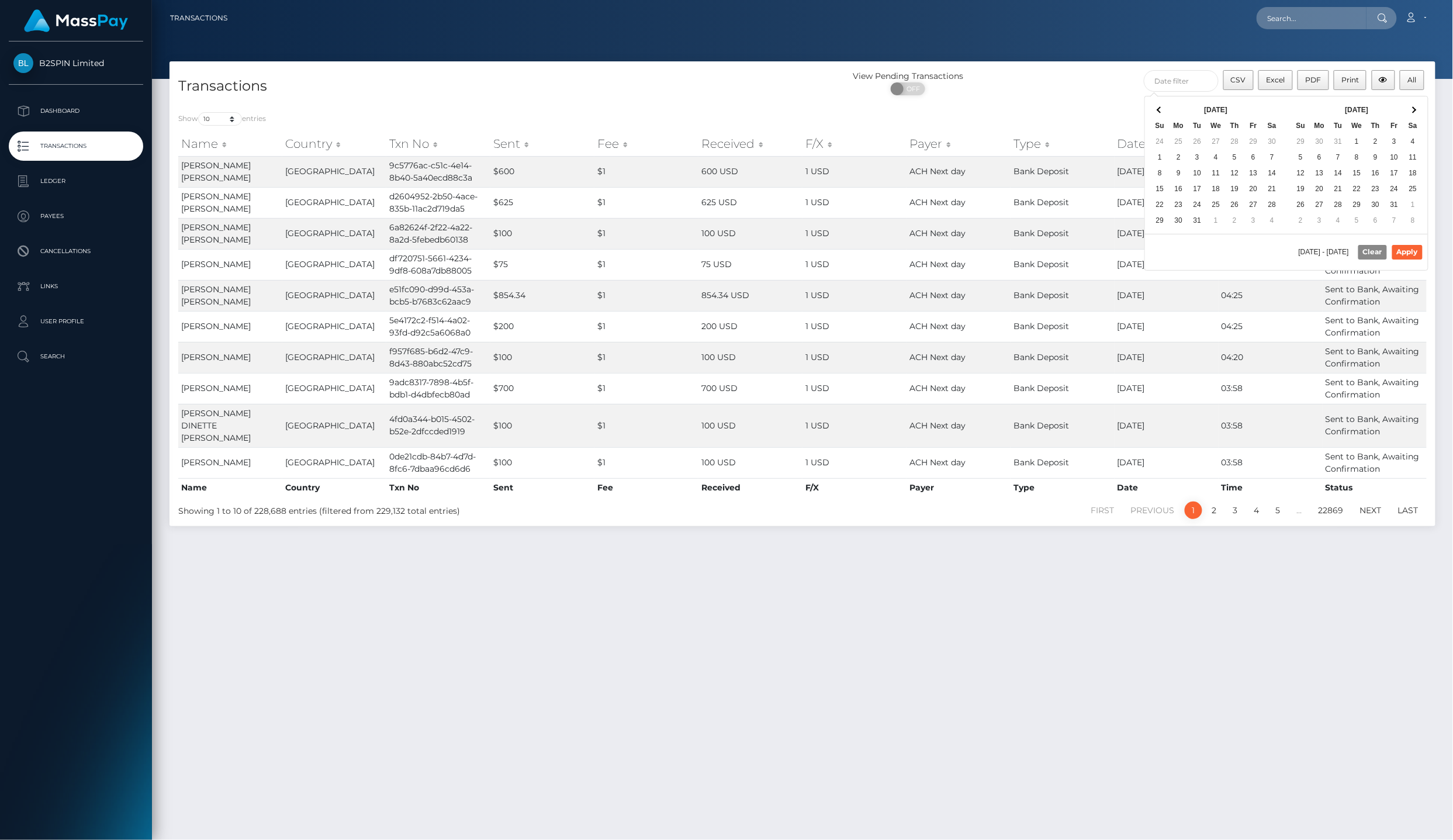
click at [1360, 132] on th "We" at bounding box center [1357, 126] width 19 height 16
click at [1415, 110] on span at bounding box center [1413, 110] width 7 height 7
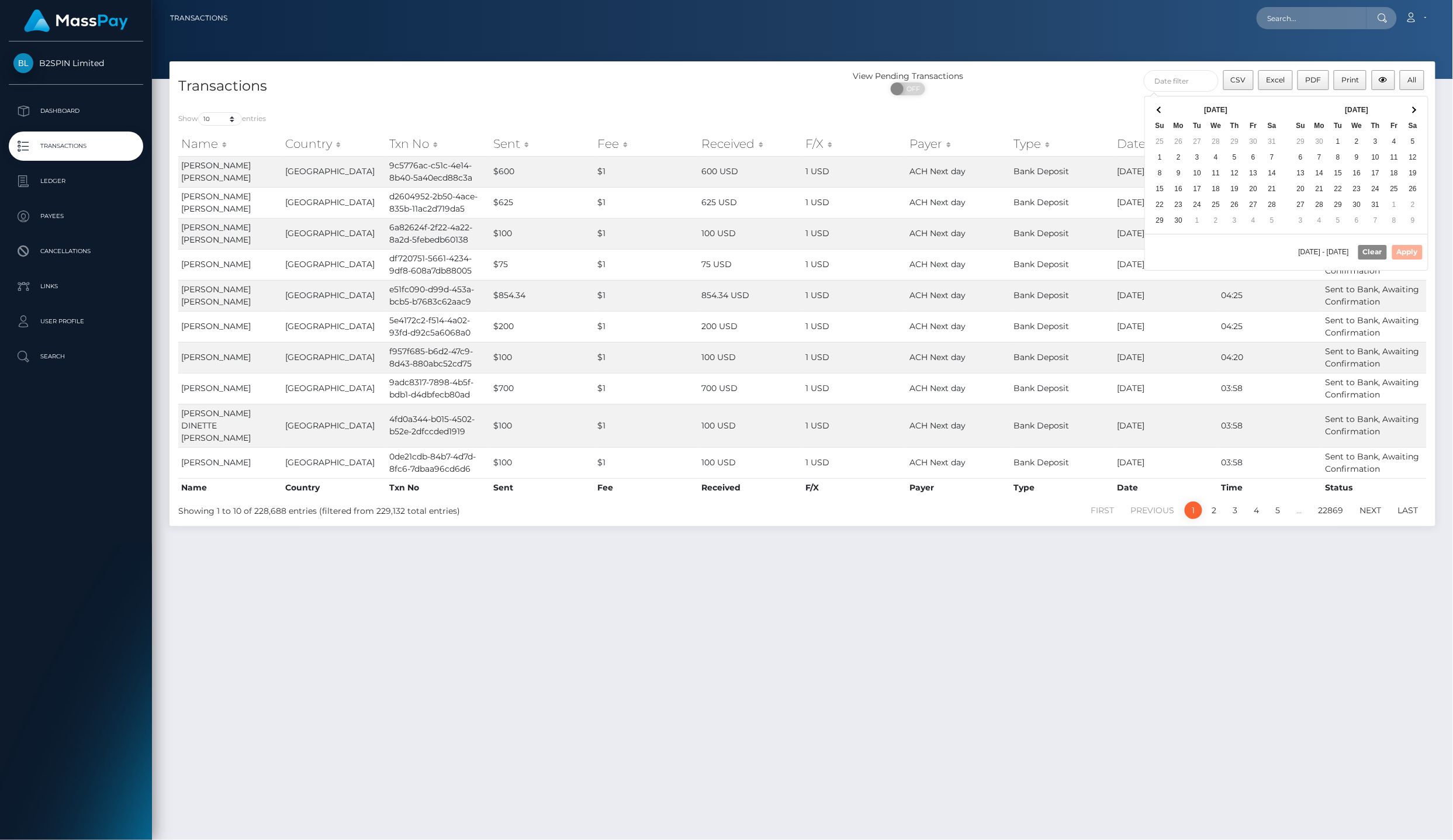
click at [1415, 110] on span at bounding box center [1413, 110] width 7 height 7
click at [1415, 110] on th at bounding box center [1413, 110] width 19 height 16
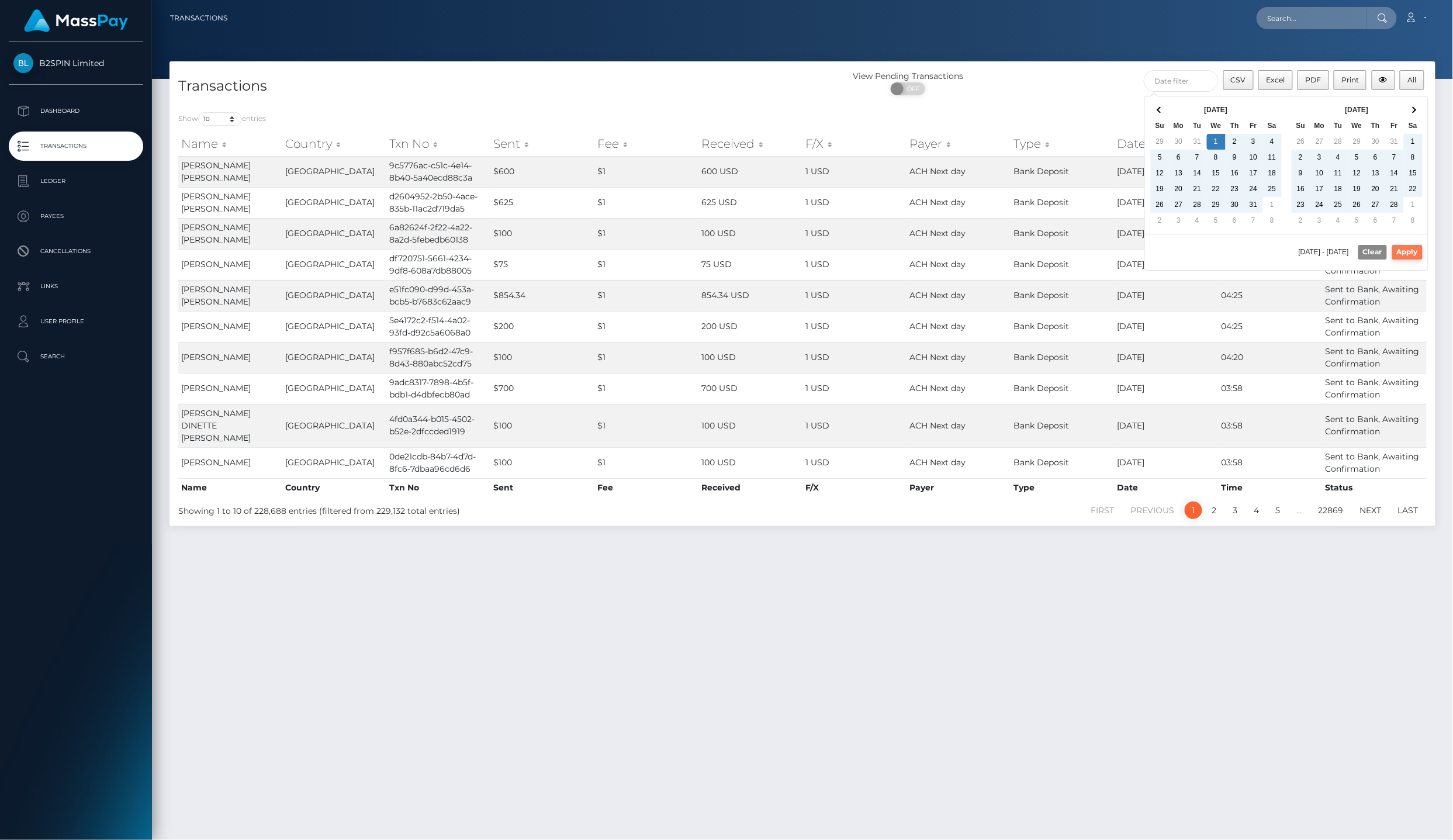
click at [1418, 248] on button "Apply" at bounding box center [1407, 252] width 31 height 14
type input "01/01/2025 - 09/01/2025"
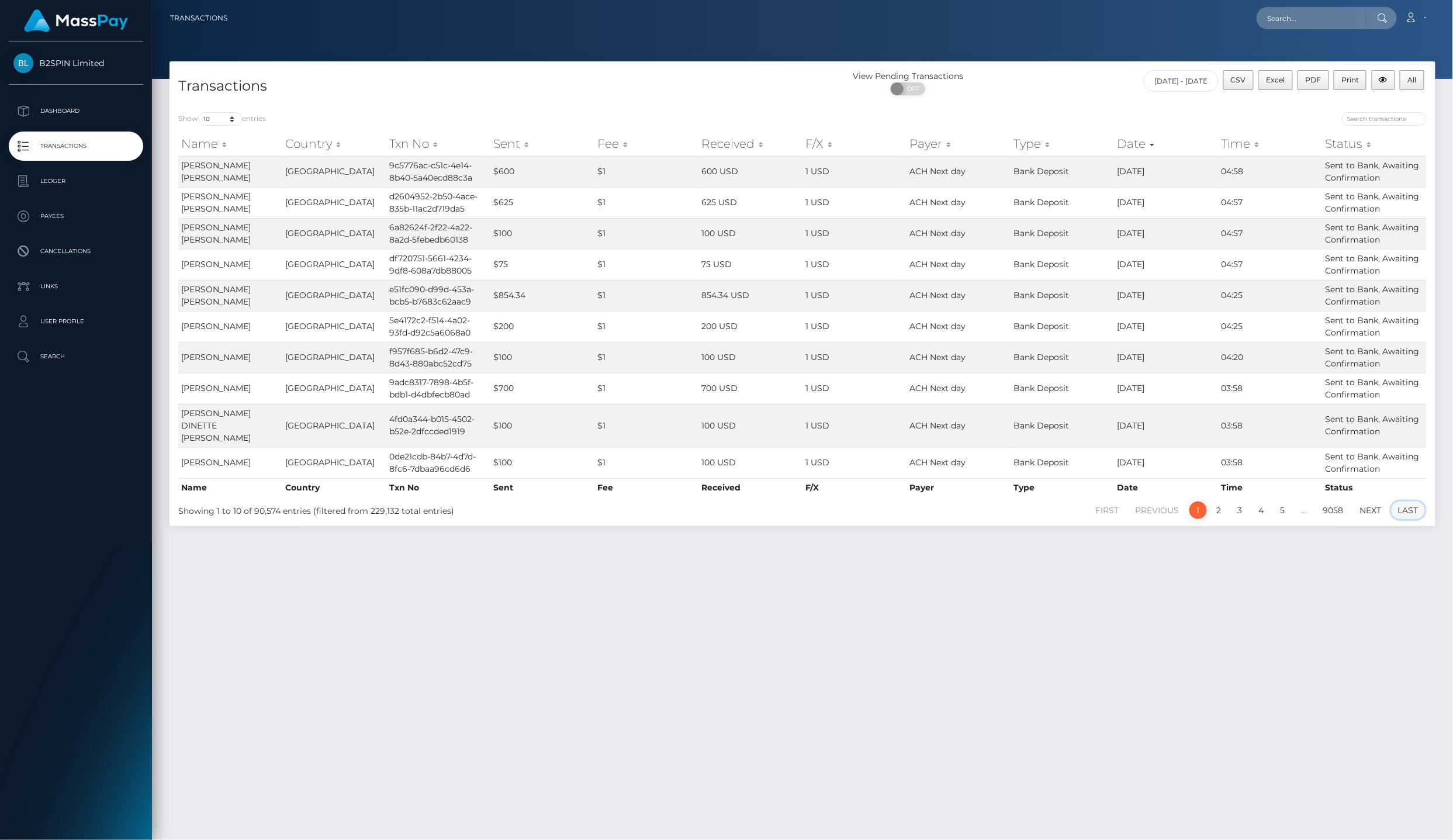
click at [1413, 501] on link "Last" at bounding box center [1409, 510] width 34 height 17
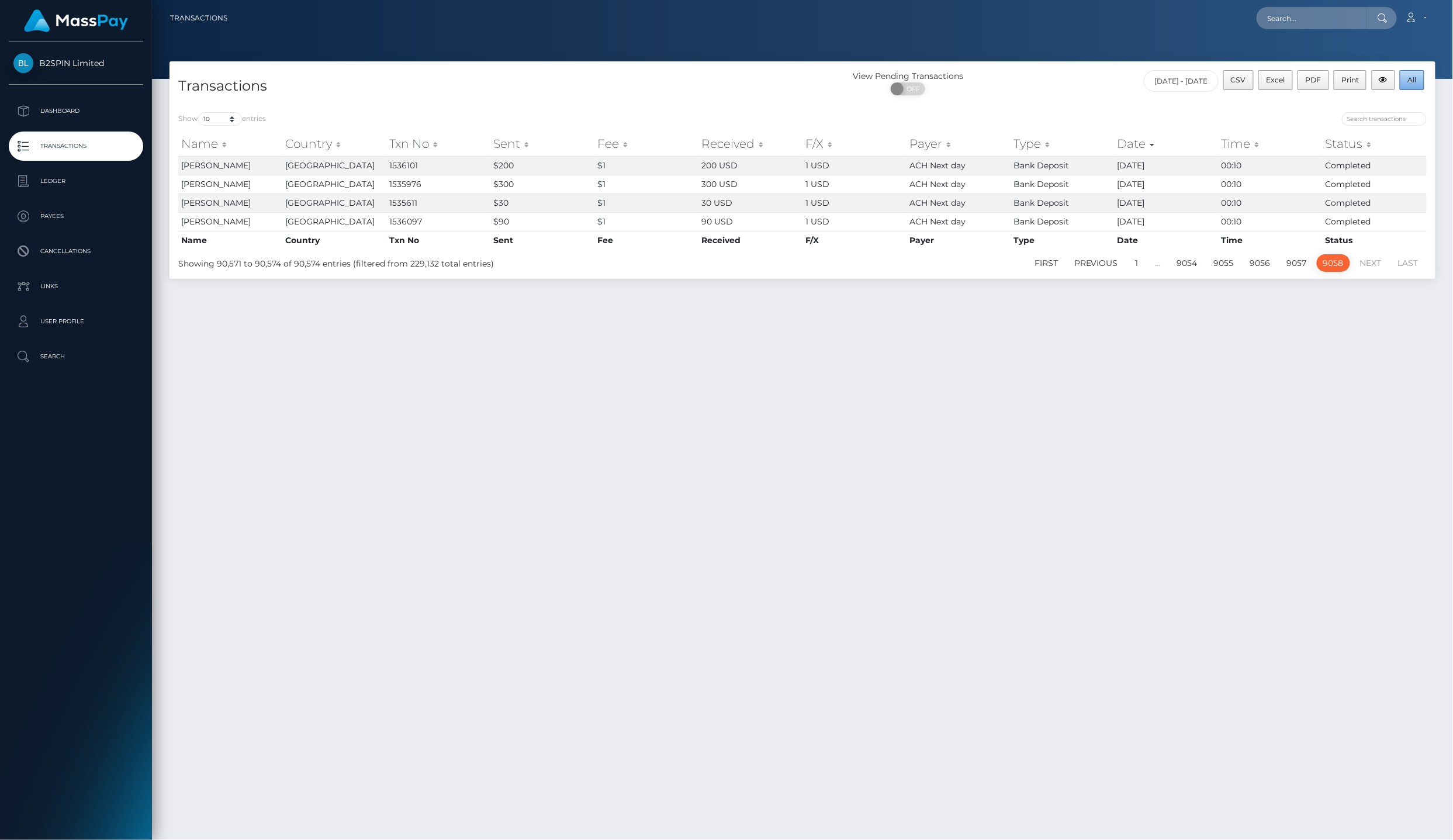
click at [1412, 76] on span "All" at bounding box center [1412, 80] width 9 height 9
